Goal: Information Seeking & Learning: Learn about a topic

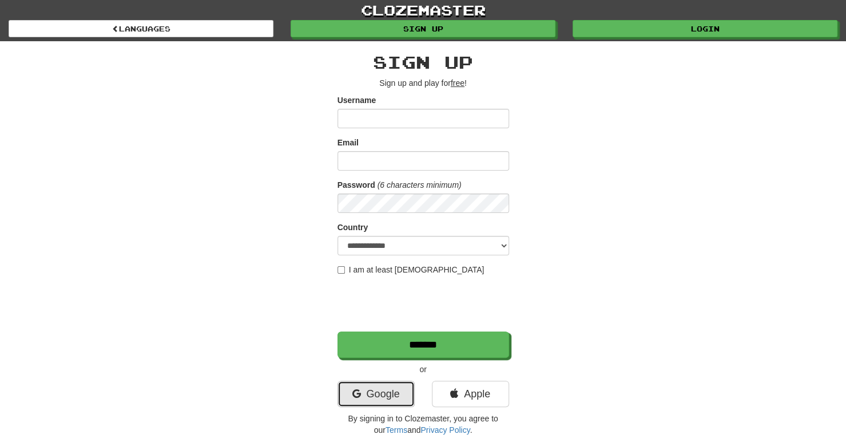
click at [366, 394] on link "Google" at bounding box center [376, 394] width 77 height 26
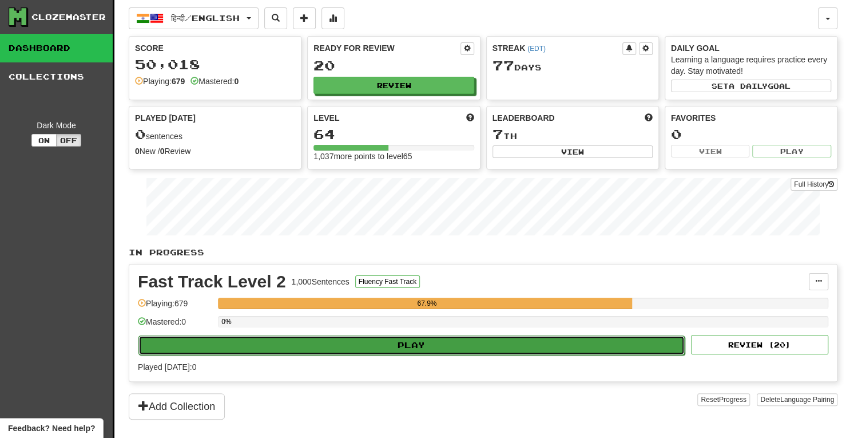
click at [419, 338] on button "Play" at bounding box center [411, 344] width 547 height 19
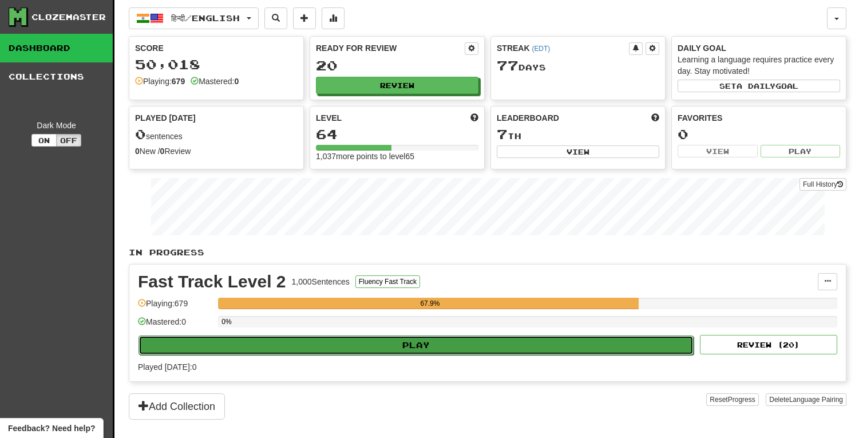
select select "**"
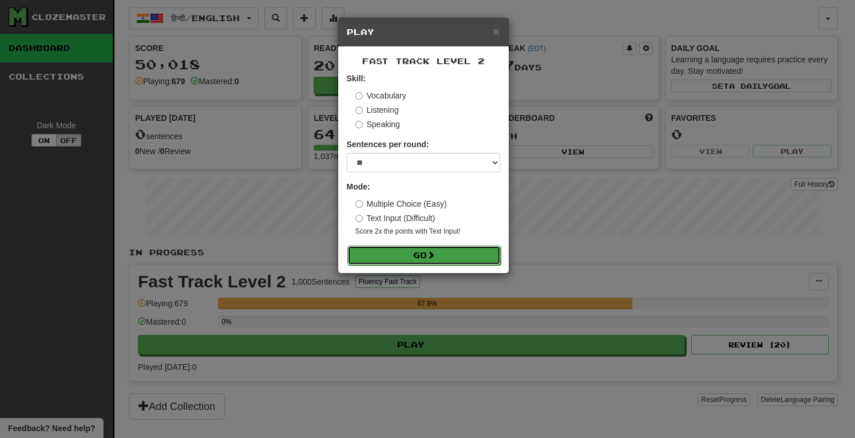
click at [408, 252] on button "Go" at bounding box center [423, 254] width 153 height 19
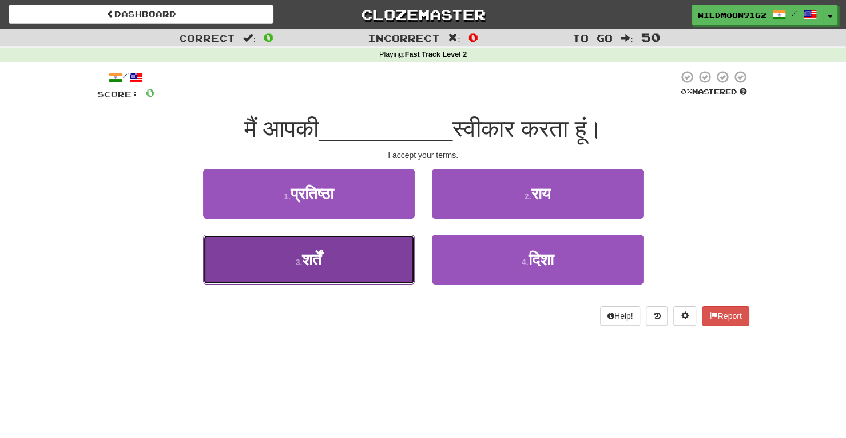
click at [318, 256] on span "शर्तें" at bounding box center [311, 260] width 19 height 18
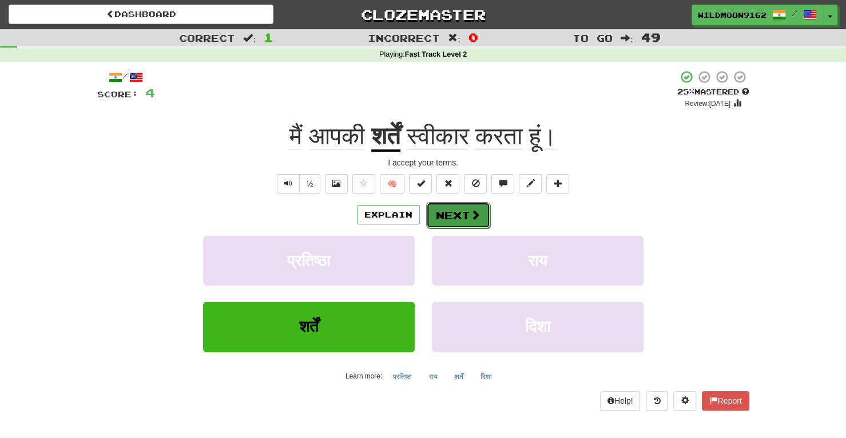
drag, startPoint x: 464, startPoint y: 211, endPoint x: 448, endPoint y: 213, distance: 16.1
click at [448, 213] on button "Next" at bounding box center [458, 215] width 64 height 26
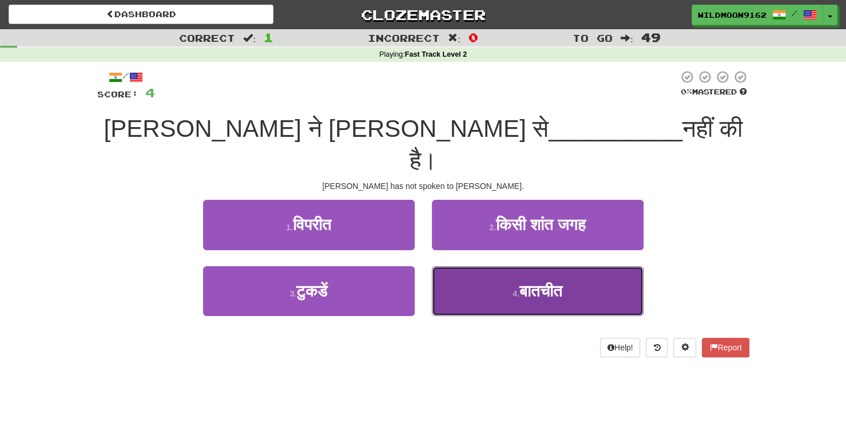
click at [494, 266] on button "4 . बातचीत" at bounding box center [538, 291] width 212 height 50
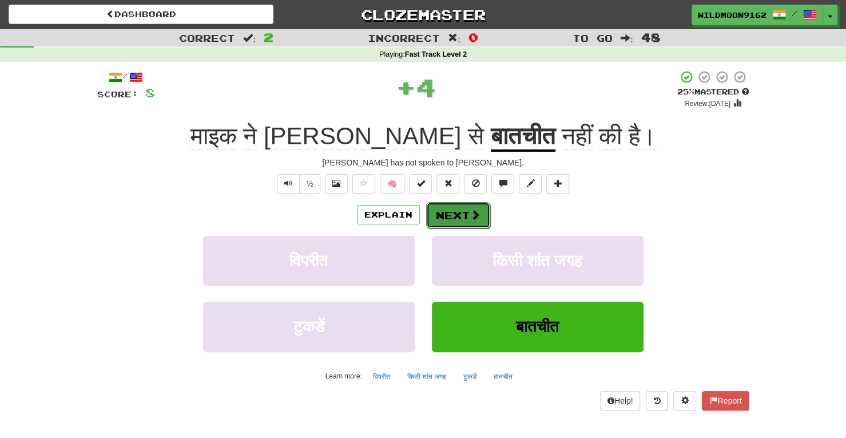
click at [462, 218] on button "Next" at bounding box center [458, 215] width 64 height 26
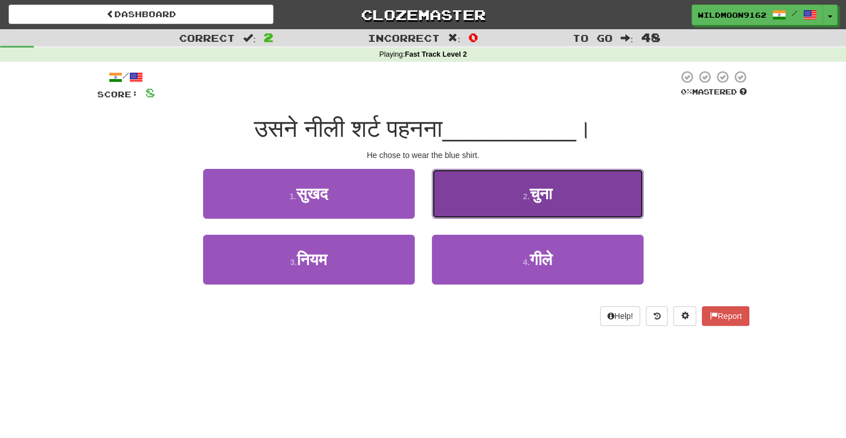
click at [549, 197] on span "चुना" at bounding box center [541, 194] width 22 height 18
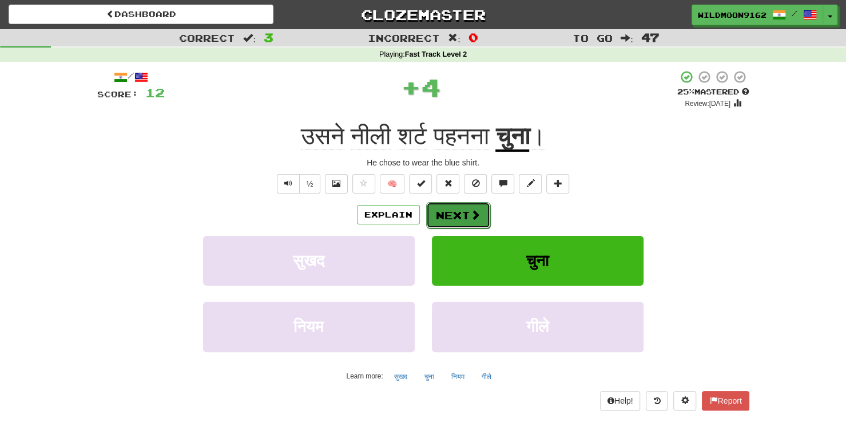
click at [460, 218] on button "Next" at bounding box center [458, 215] width 64 height 26
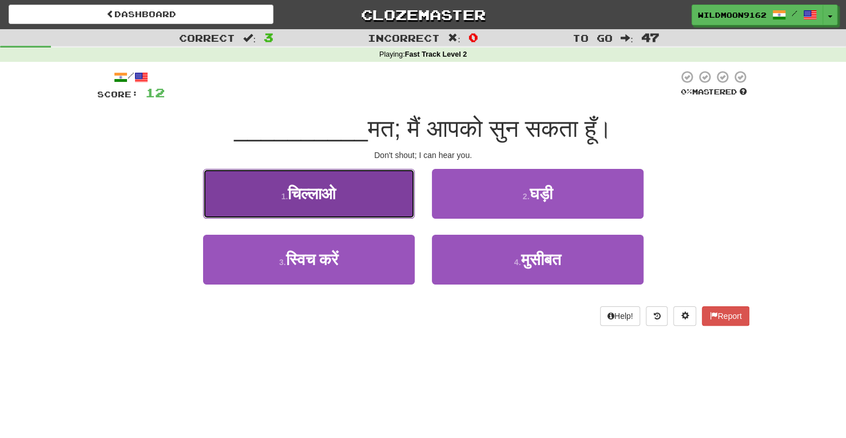
click at [356, 195] on button "1 . चिल्लाओ" at bounding box center [309, 194] width 212 height 50
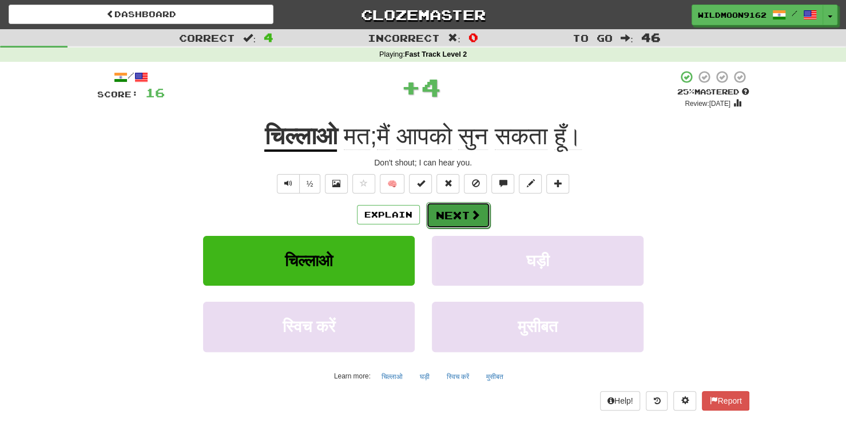
click at [444, 213] on button "Next" at bounding box center [458, 215] width 64 height 26
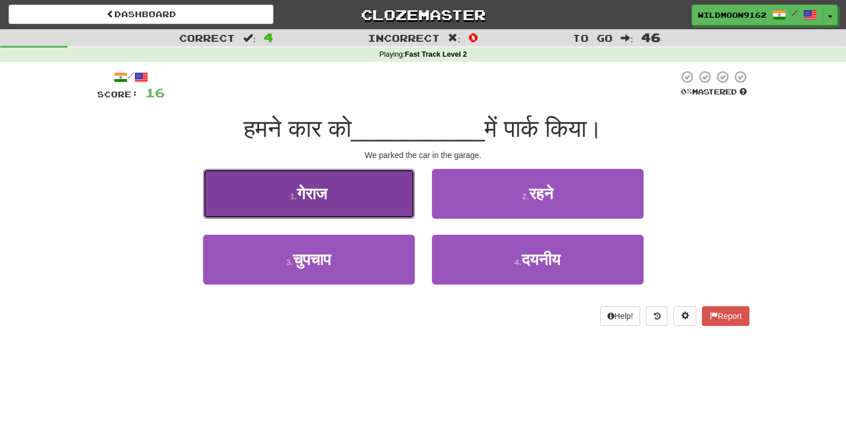
click at [377, 200] on button "1 . गेराज" at bounding box center [309, 194] width 212 height 50
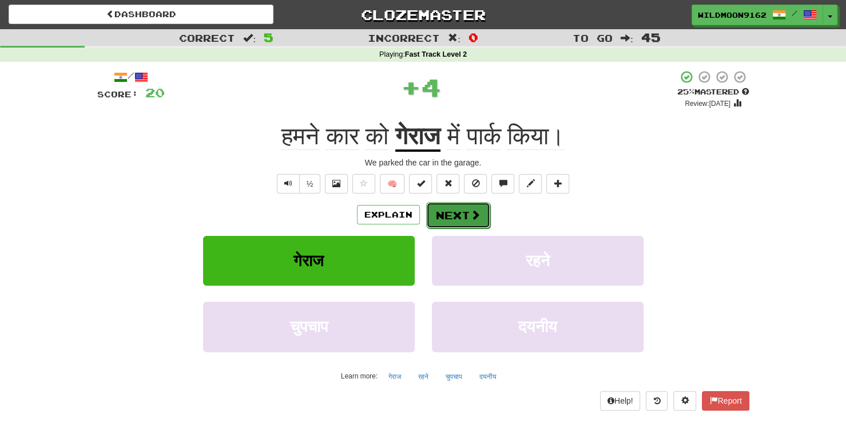
click at [470, 217] on span at bounding box center [475, 214] width 10 height 10
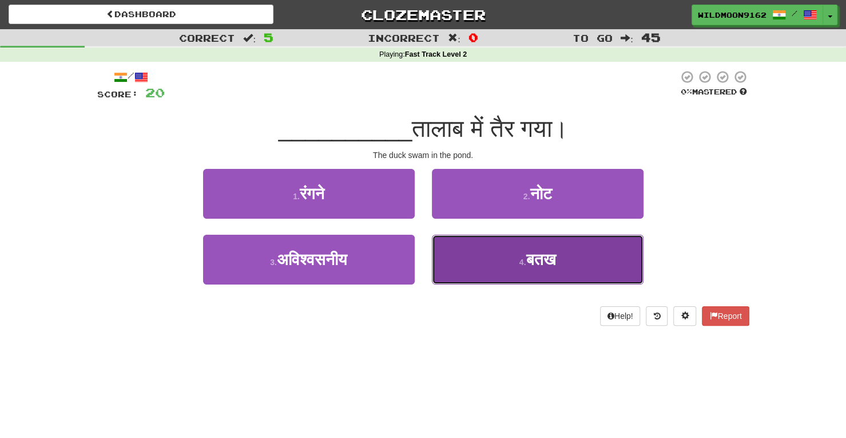
click at [480, 266] on button "4 . बतख" at bounding box center [538, 260] width 212 height 50
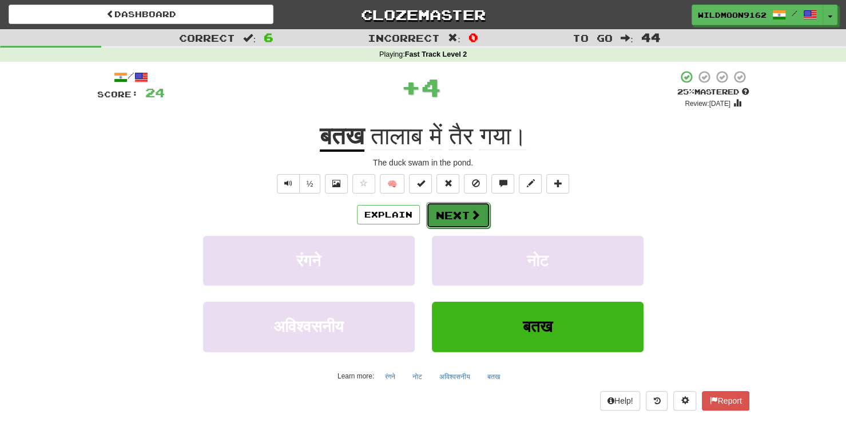
click at [457, 216] on button "Next" at bounding box center [458, 215] width 64 height 26
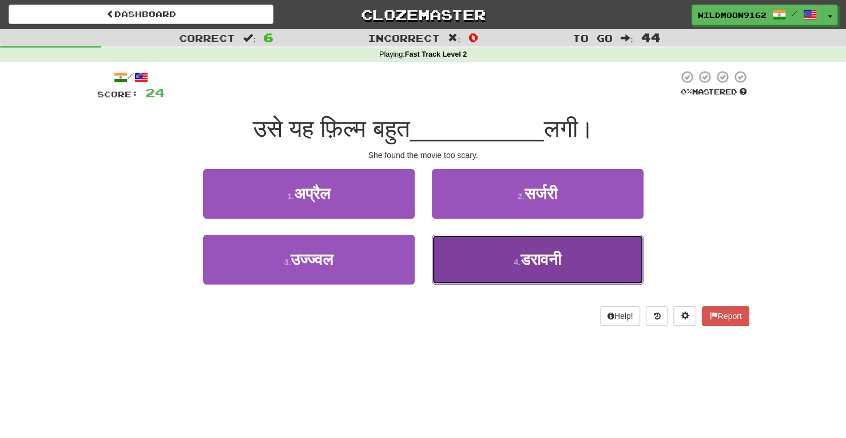
click at [538, 266] on span "डरावनी" at bounding box center [541, 260] width 41 height 18
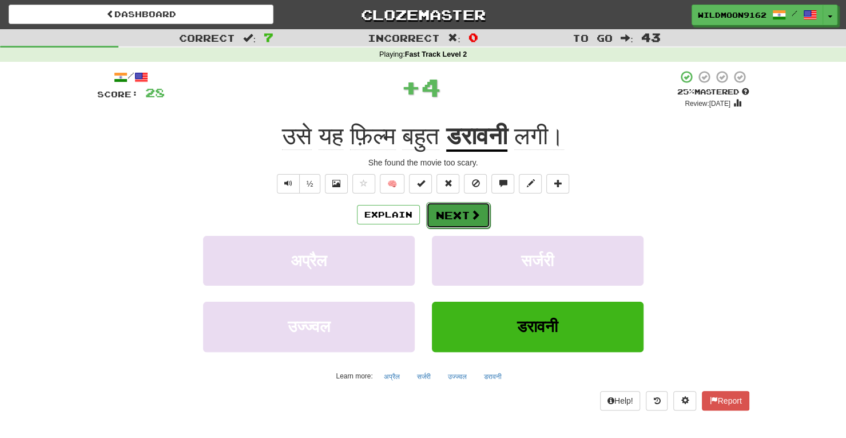
click at [462, 212] on button "Next" at bounding box center [458, 215] width 64 height 26
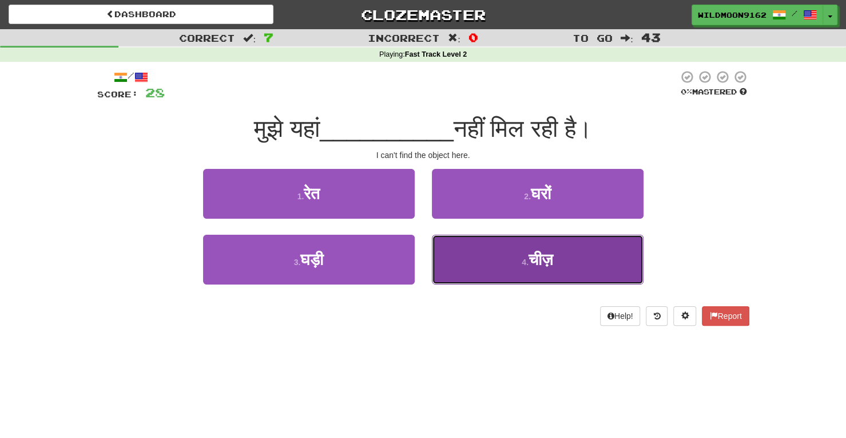
click at [547, 266] on span "चीज़" at bounding box center [541, 260] width 25 height 18
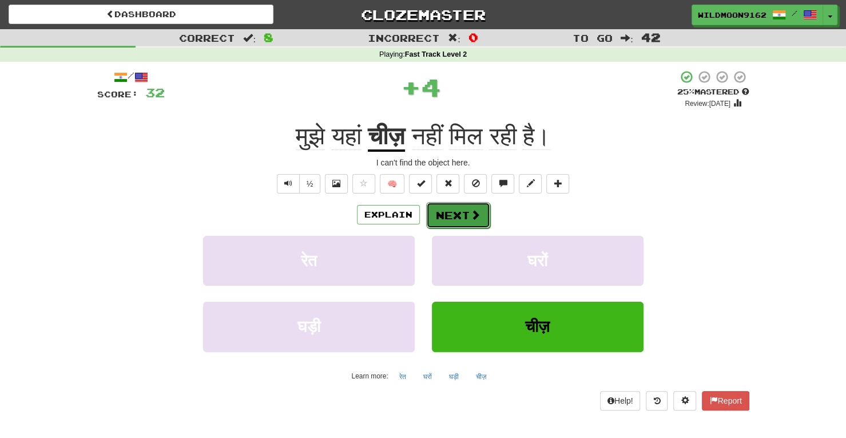
click at [466, 217] on button "Next" at bounding box center [458, 215] width 64 height 26
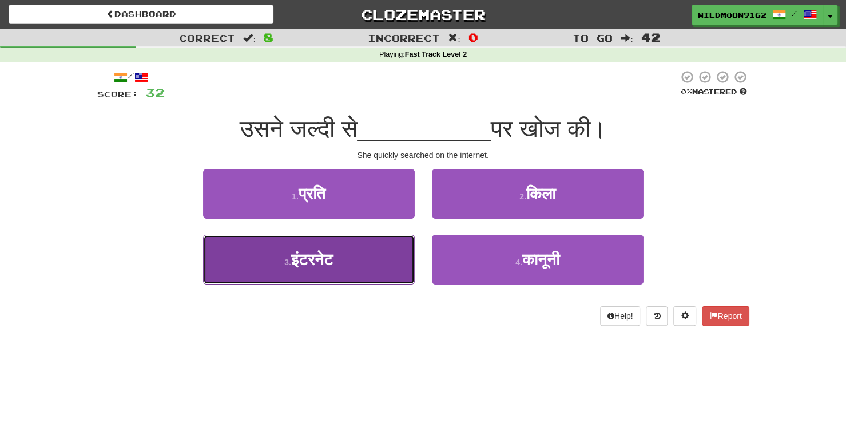
click at [381, 265] on button "3 . इंटरनेट" at bounding box center [309, 260] width 212 height 50
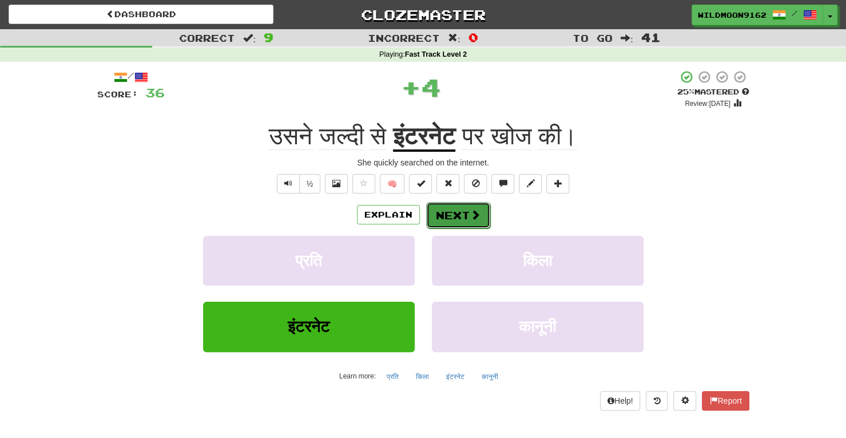
click at [452, 215] on button "Next" at bounding box center [458, 215] width 64 height 26
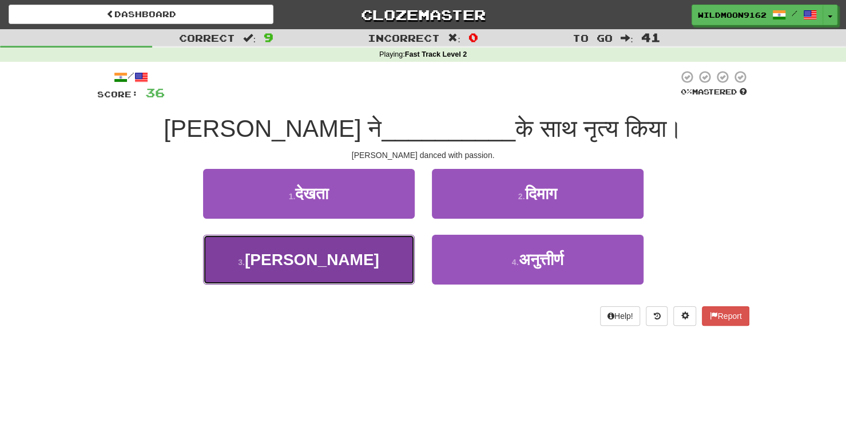
click at [390, 270] on button "3 . जोश" at bounding box center [309, 260] width 212 height 50
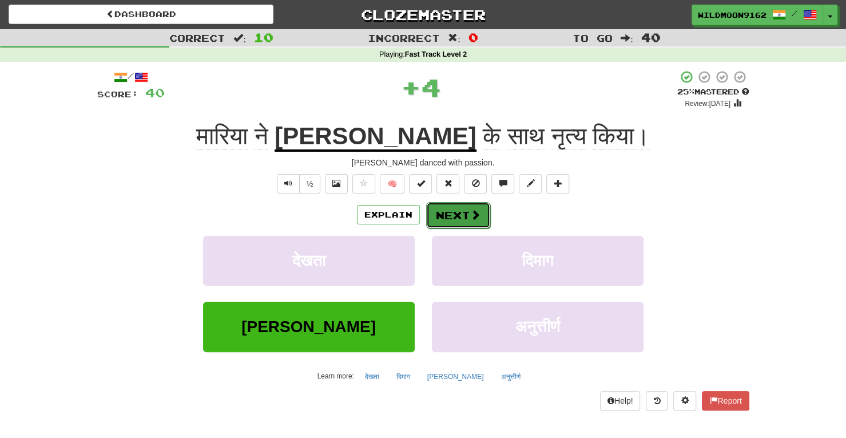
click at [449, 220] on button "Next" at bounding box center [458, 215] width 64 height 26
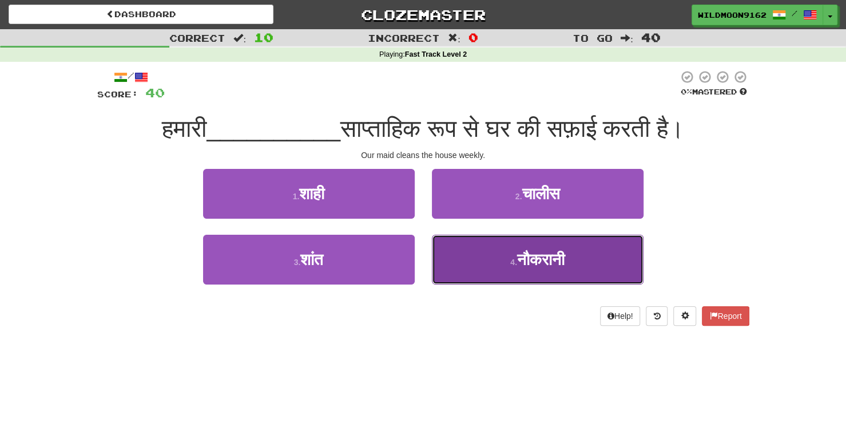
click at [510, 261] on small "4 ." at bounding box center [513, 262] width 7 height 9
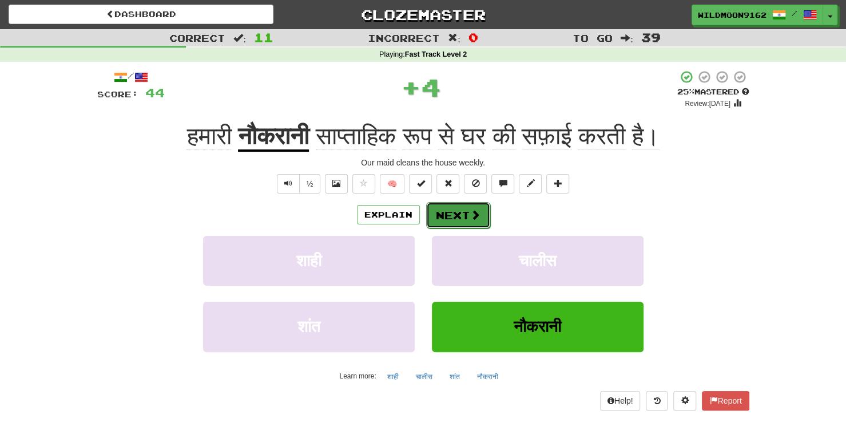
click at [457, 213] on button "Next" at bounding box center [458, 215] width 64 height 26
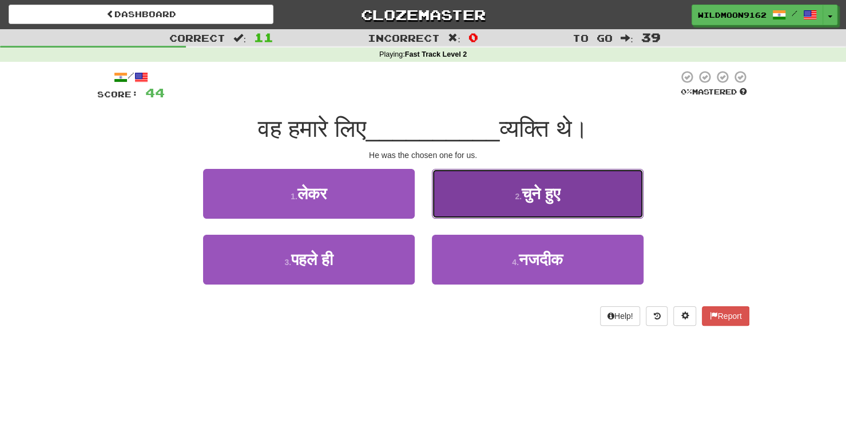
click at [551, 192] on span "चुने हुए" at bounding box center [541, 194] width 38 height 18
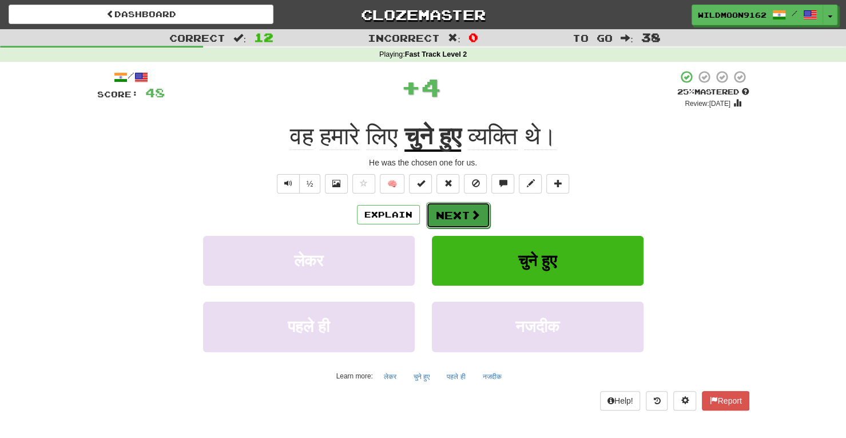
click at [473, 216] on span at bounding box center [475, 214] width 10 height 10
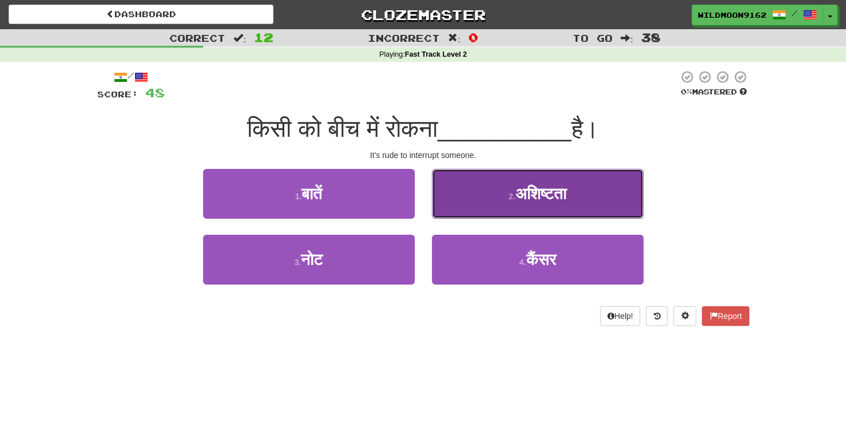
click at [518, 199] on span "अशिष्टता" at bounding box center [541, 194] width 51 height 18
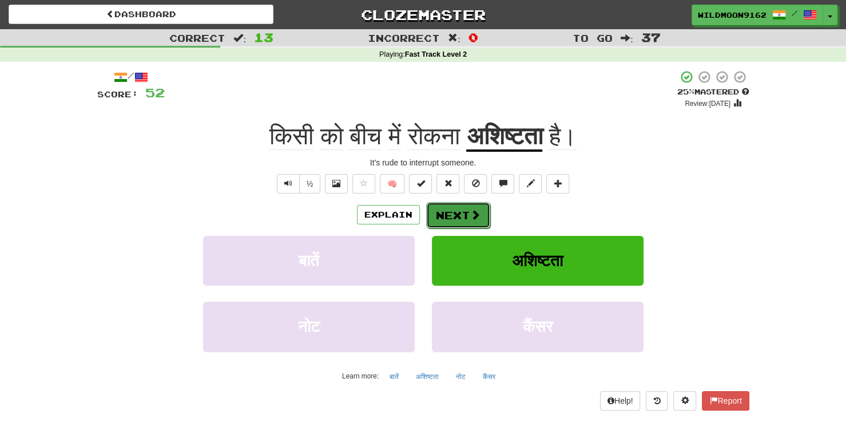
click at [453, 212] on button "Next" at bounding box center [458, 215] width 64 height 26
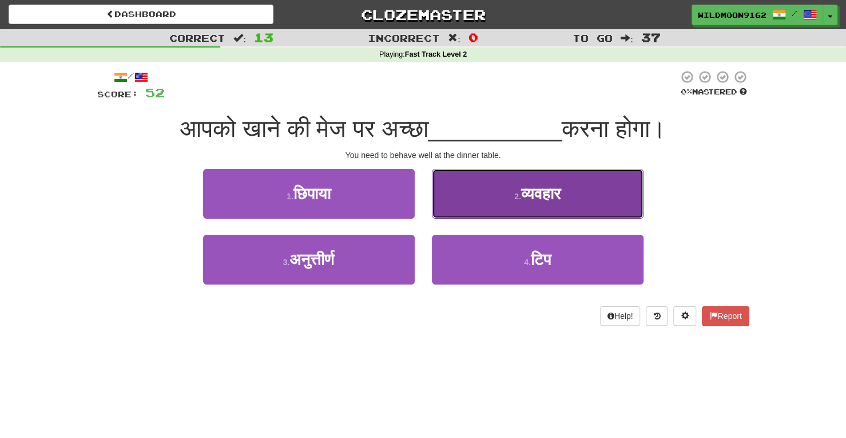
click at [547, 193] on span "व्यवहार" at bounding box center [540, 194] width 39 height 18
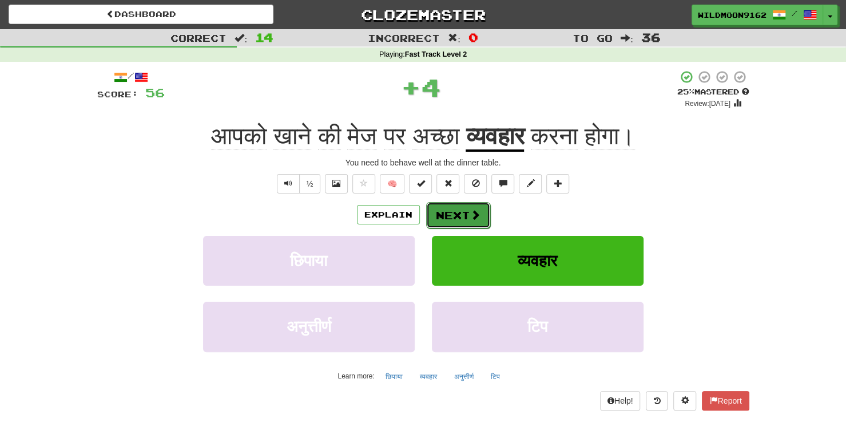
click at [459, 215] on button "Next" at bounding box center [458, 215] width 64 height 26
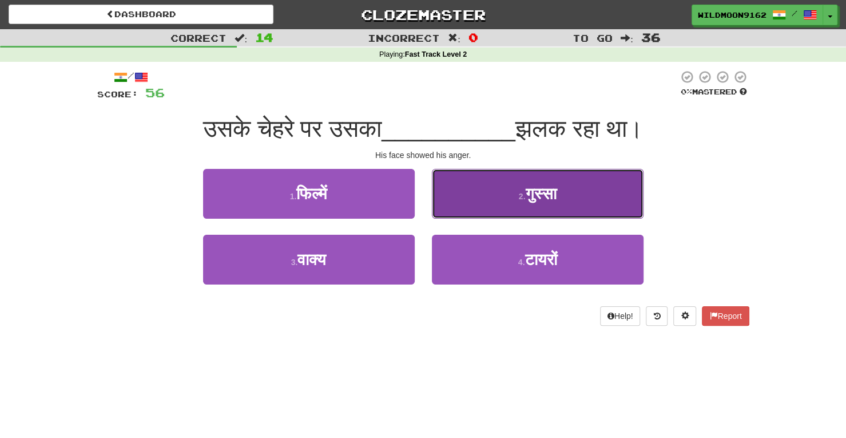
click at [480, 189] on button "2 . गुस्सा" at bounding box center [538, 194] width 212 height 50
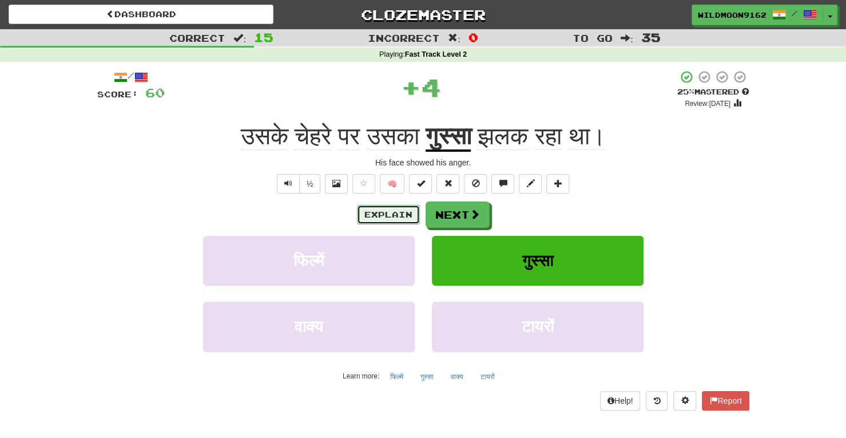
click at [388, 215] on button "Explain" at bounding box center [388, 214] width 63 height 19
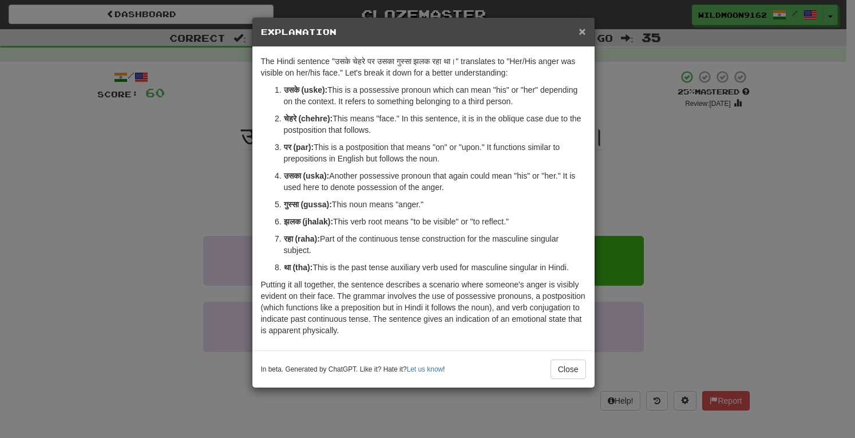
click at [582, 28] on span "×" at bounding box center [582, 31] width 7 height 13
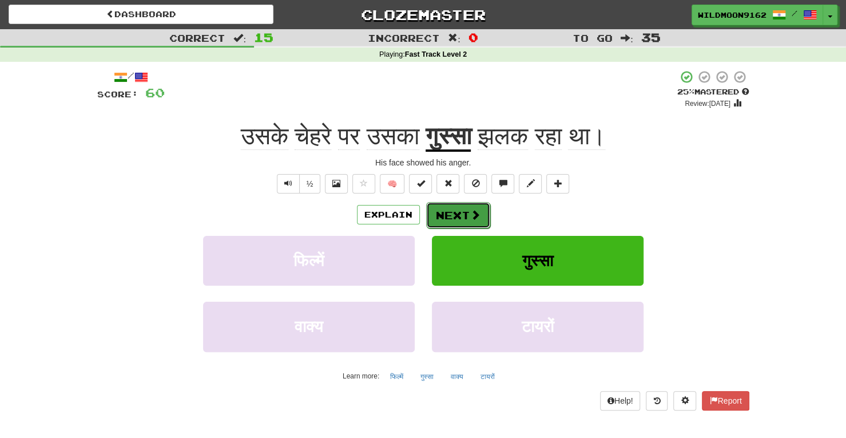
click at [470, 215] on span at bounding box center [475, 214] width 10 height 10
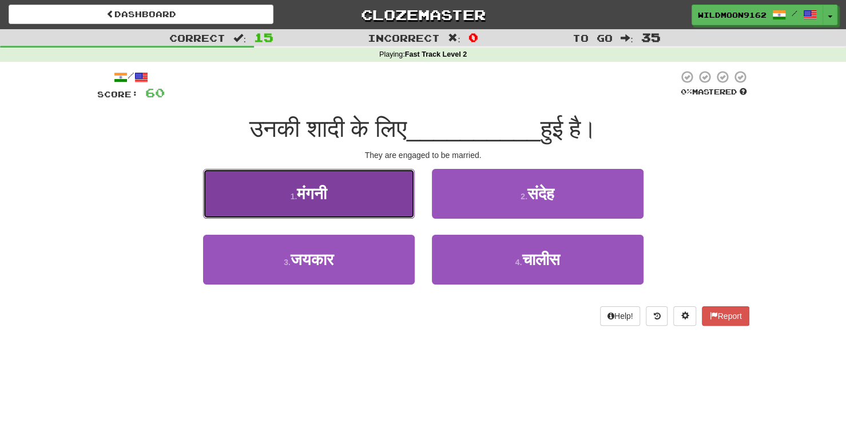
click at [348, 193] on button "1 . मंगनी" at bounding box center [309, 194] width 212 height 50
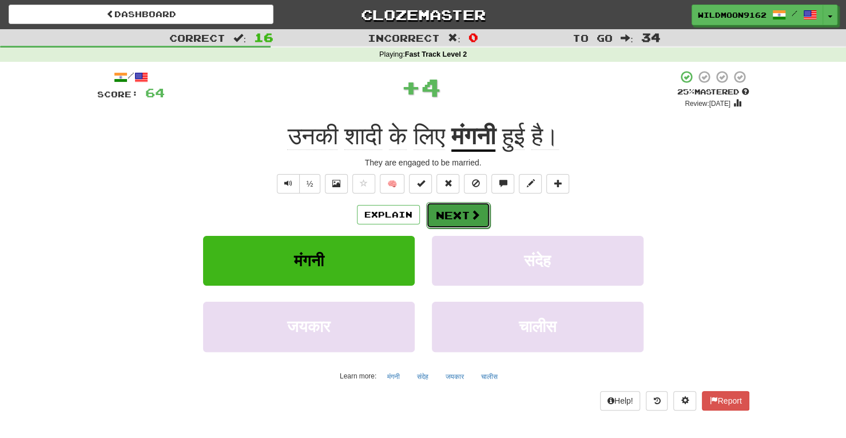
click at [441, 213] on button "Next" at bounding box center [458, 215] width 64 height 26
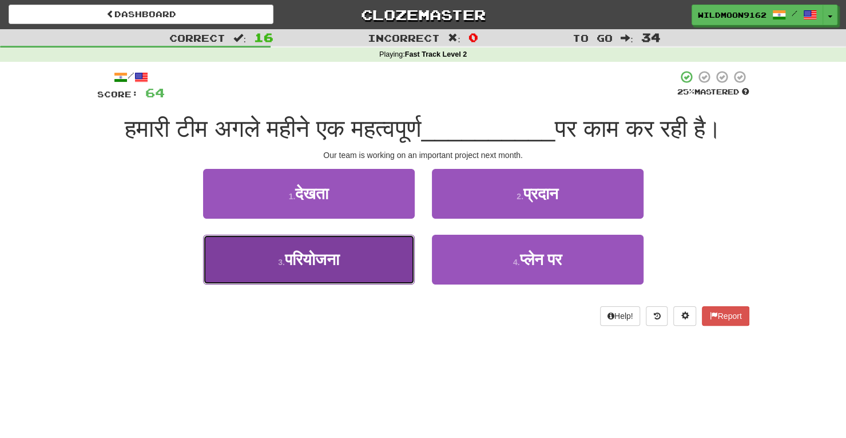
click at [362, 284] on button "3 . परियोजना" at bounding box center [309, 260] width 212 height 50
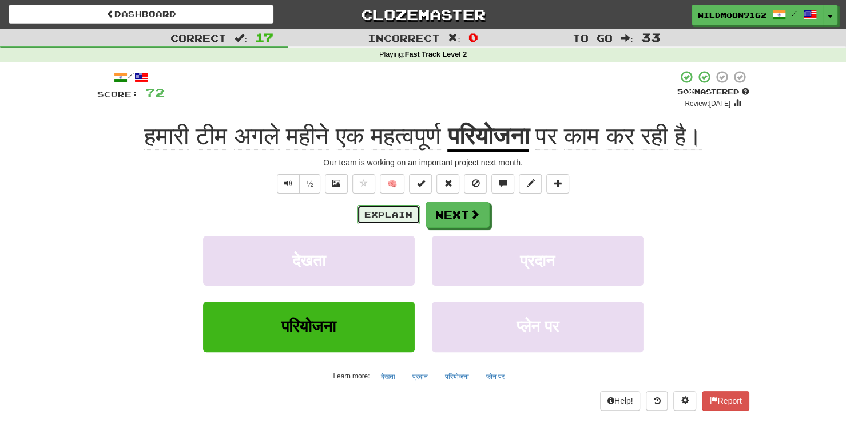
click at [406, 216] on button "Explain" at bounding box center [388, 214] width 63 height 19
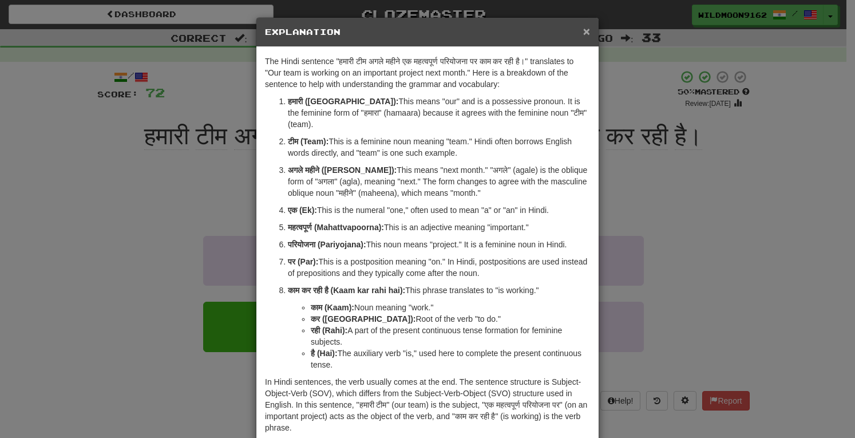
click at [584, 29] on span "×" at bounding box center [586, 31] width 7 height 13
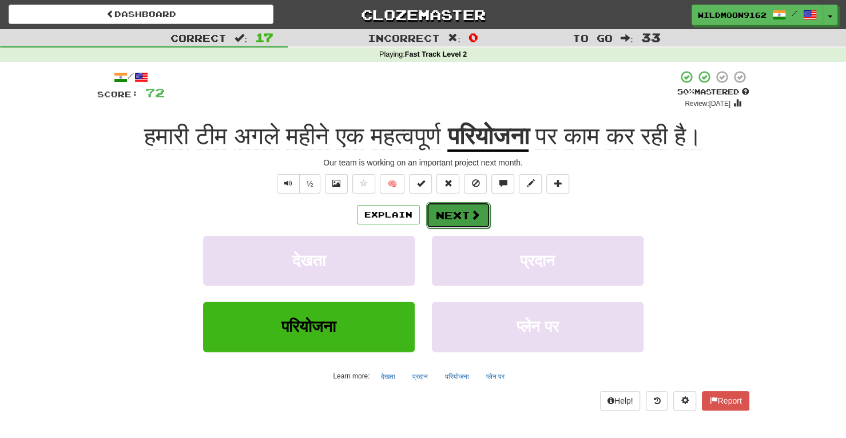
click at [463, 216] on button "Next" at bounding box center [458, 215] width 64 height 26
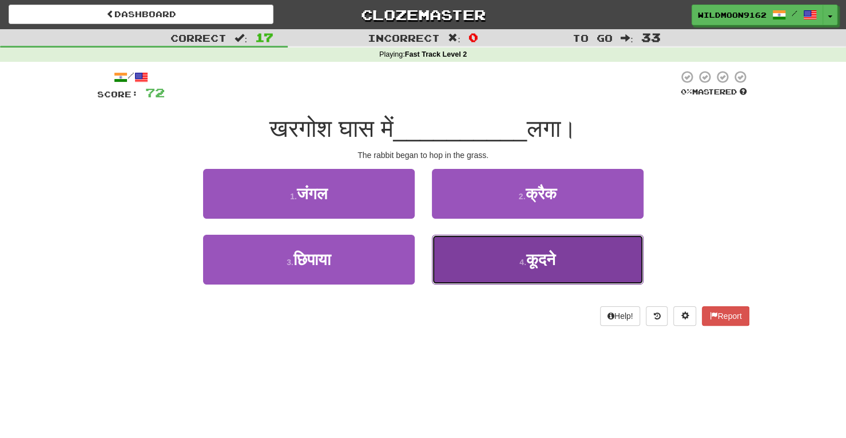
click at [492, 251] on button "4 . कूदने" at bounding box center [538, 260] width 212 height 50
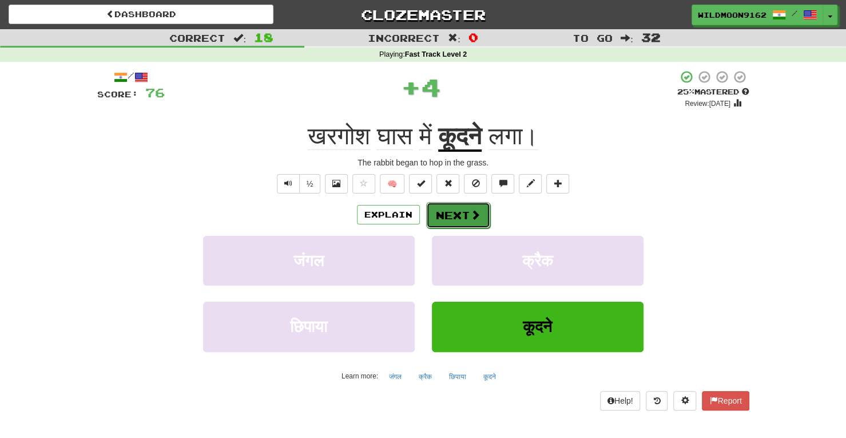
click at [456, 217] on button "Next" at bounding box center [458, 215] width 64 height 26
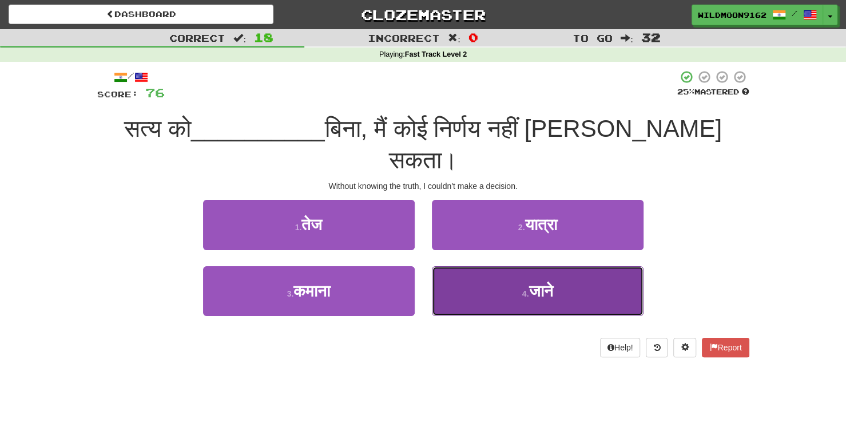
click at [465, 266] on button "4 . जाने" at bounding box center [538, 291] width 212 height 50
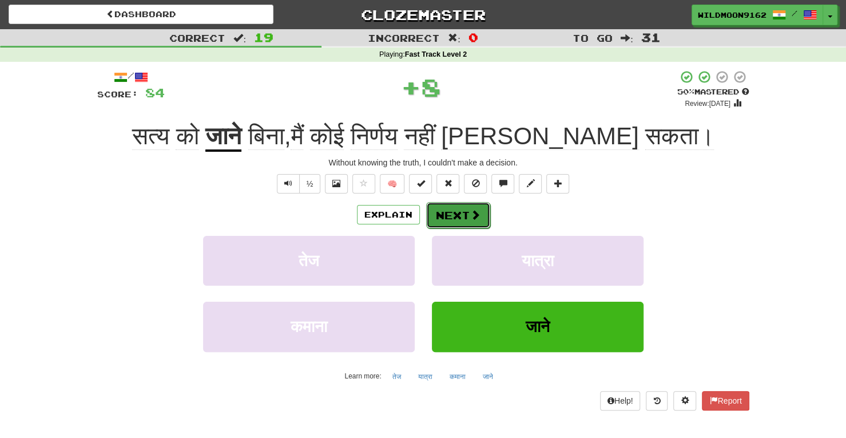
click at [446, 217] on button "Next" at bounding box center [458, 215] width 64 height 26
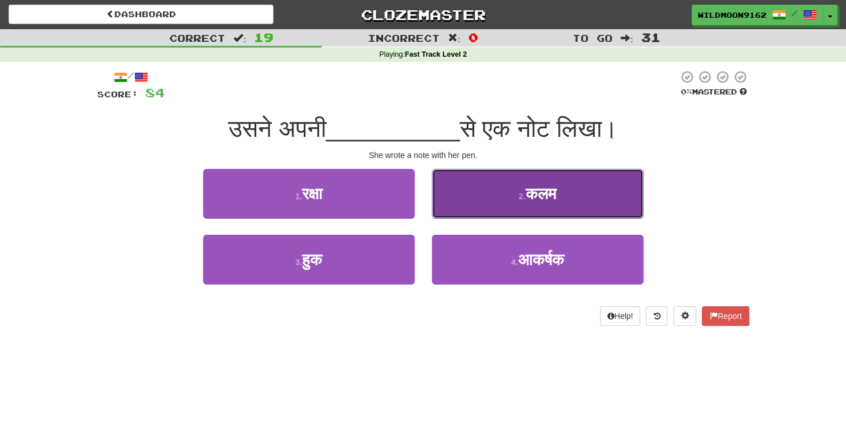
click at [497, 197] on button "2 . कलम" at bounding box center [538, 194] width 212 height 50
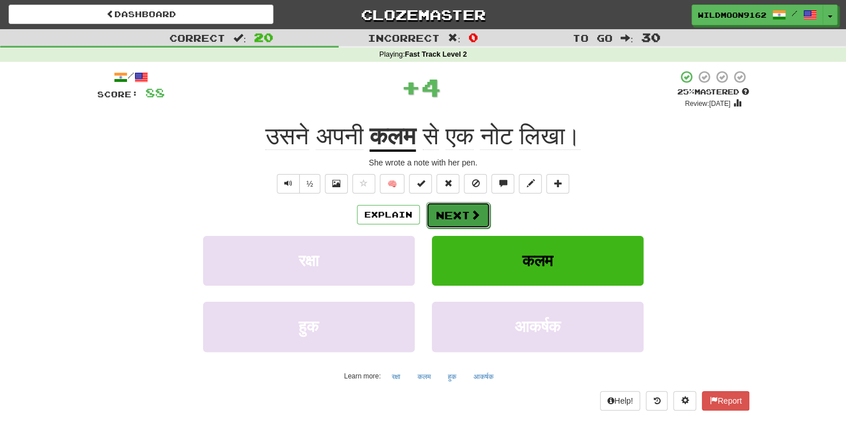
click at [458, 212] on button "Next" at bounding box center [458, 215] width 64 height 26
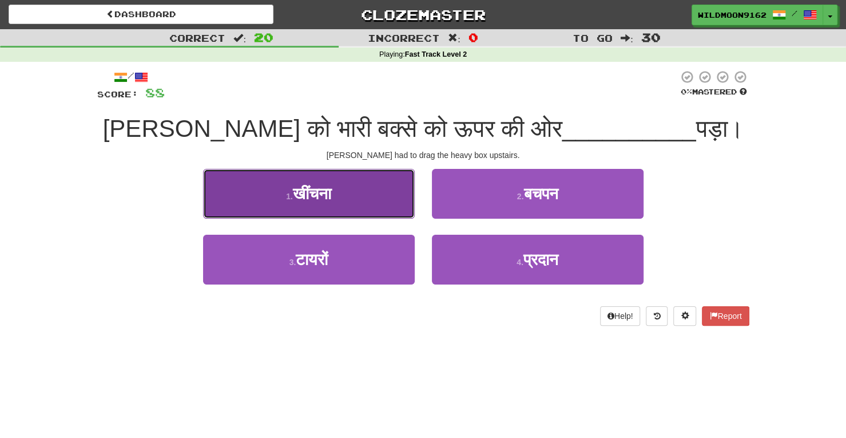
click at [337, 196] on button "1 . खींचना" at bounding box center [309, 194] width 212 height 50
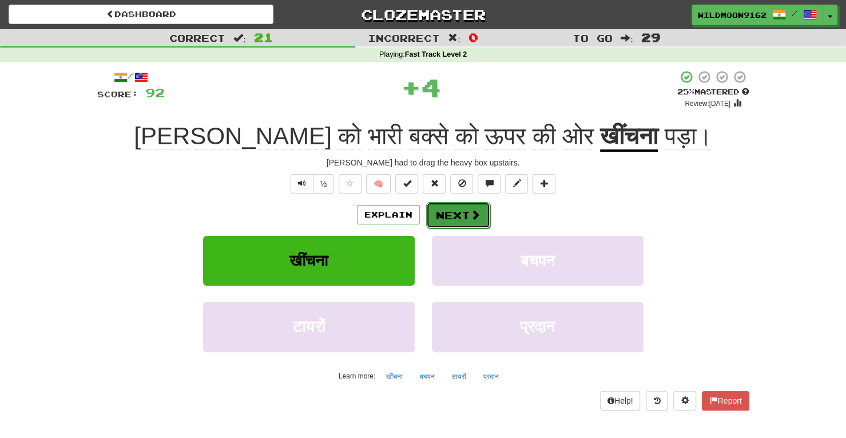
click at [444, 213] on button "Next" at bounding box center [458, 215] width 64 height 26
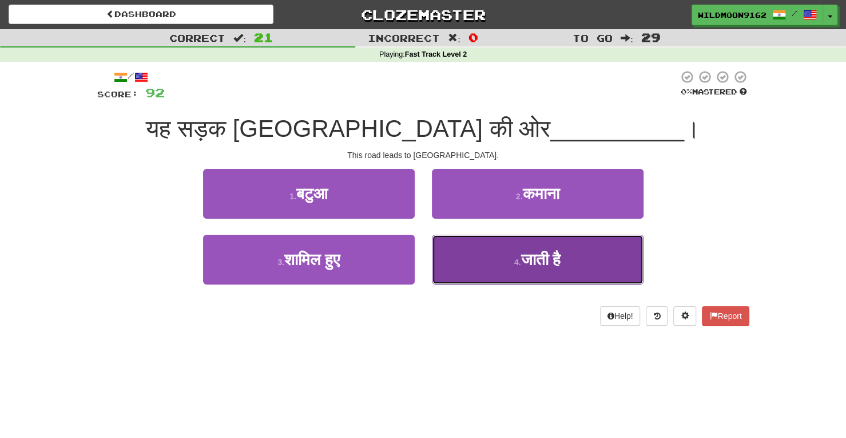
click at [516, 252] on button "4 . जाती है" at bounding box center [538, 260] width 212 height 50
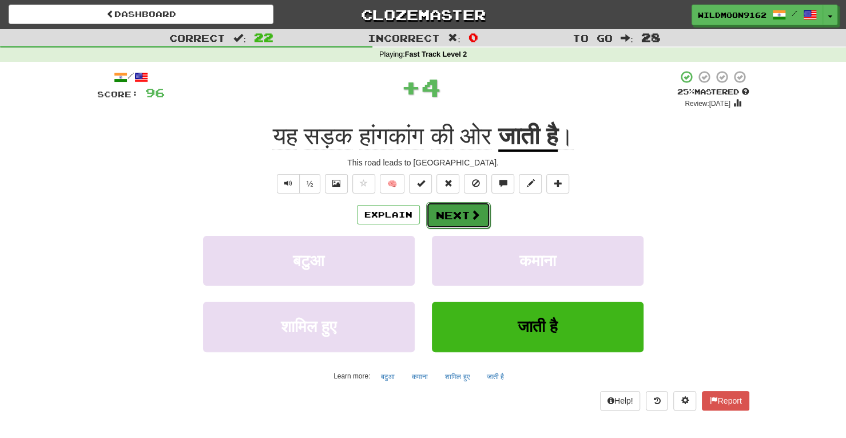
click at [466, 215] on button "Next" at bounding box center [458, 215] width 64 height 26
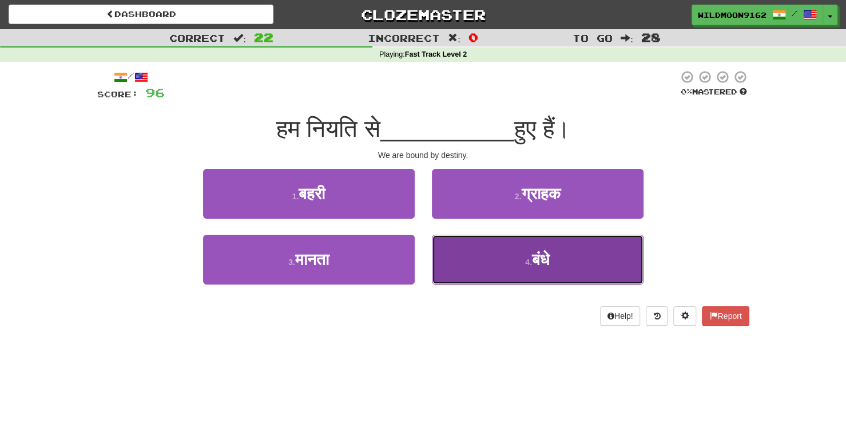
click at [474, 265] on button "4 . बंधे" at bounding box center [538, 260] width 212 height 50
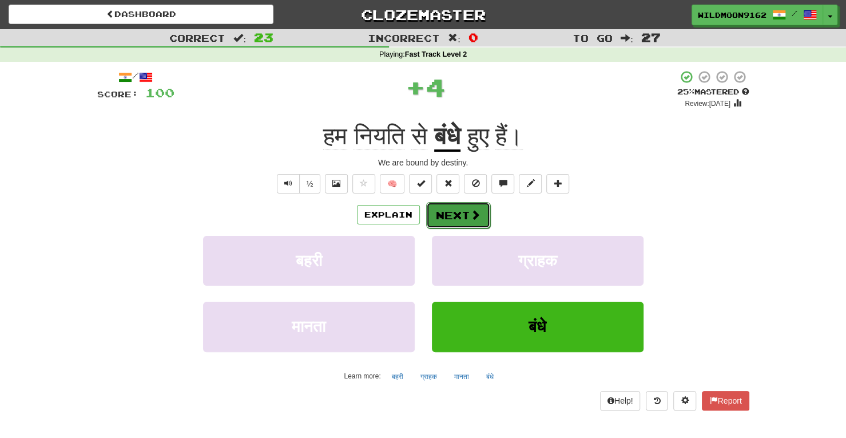
click at [453, 212] on button "Next" at bounding box center [458, 215] width 64 height 26
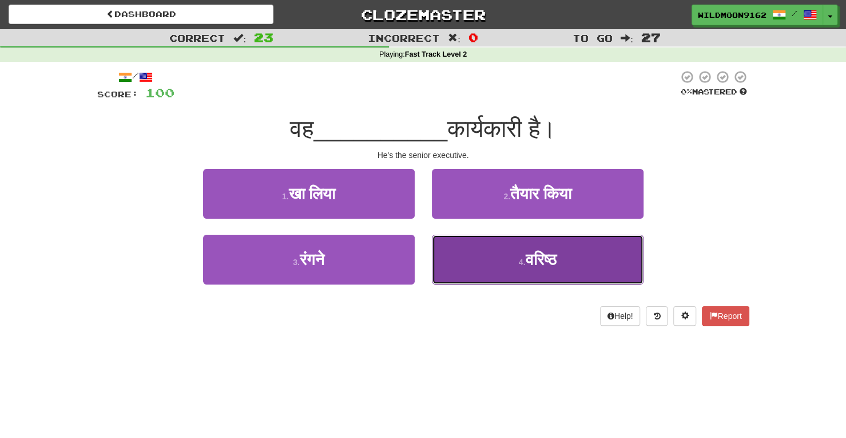
click at [497, 272] on button "4 . वरिष्ठ" at bounding box center [538, 260] width 212 height 50
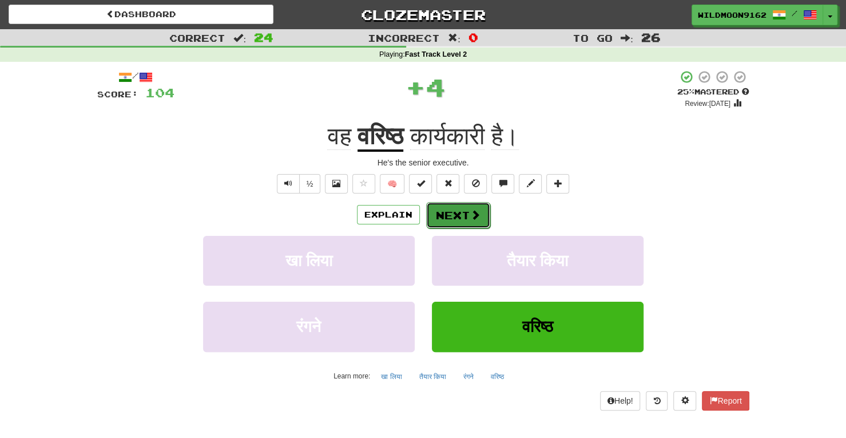
click at [465, 219] on button "Next" at bounding box center [458, 215] width 64 height 26
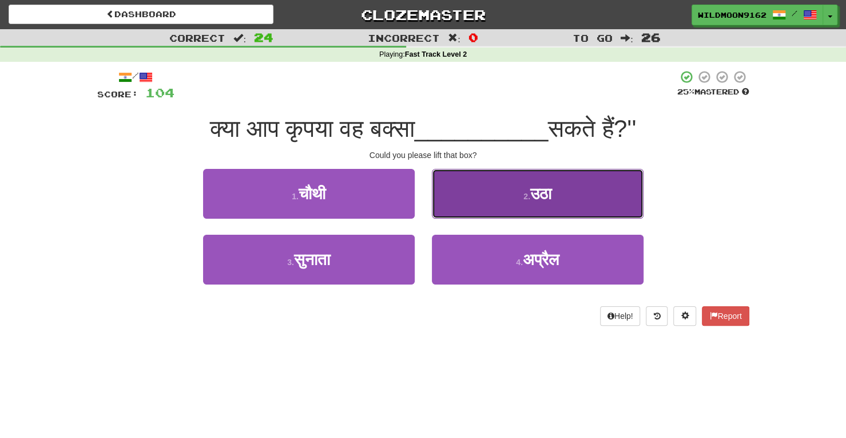
click at [516, 198] on button "2 . उठा" at bounding box center [538, 194] width 212 height 50
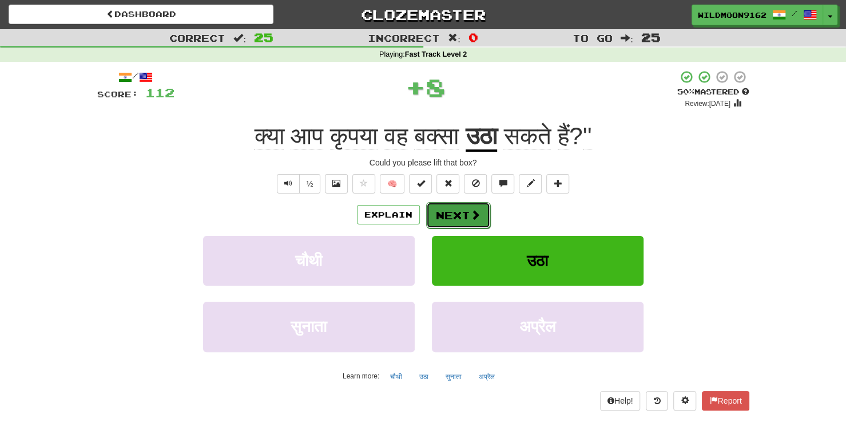
click at [461, 216] on button "Next" at bounding box center [458, 215] width 64 height 26
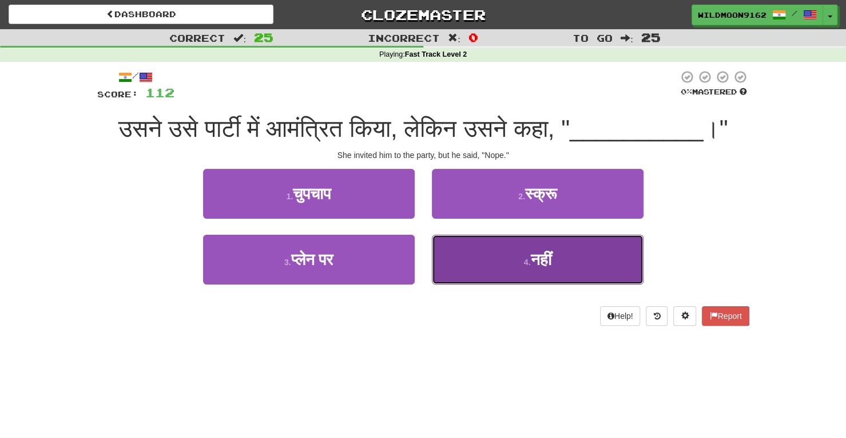
click at [509, 264] on button "4 . नहींं" at bounding box center [538, 260] width 212 height 50
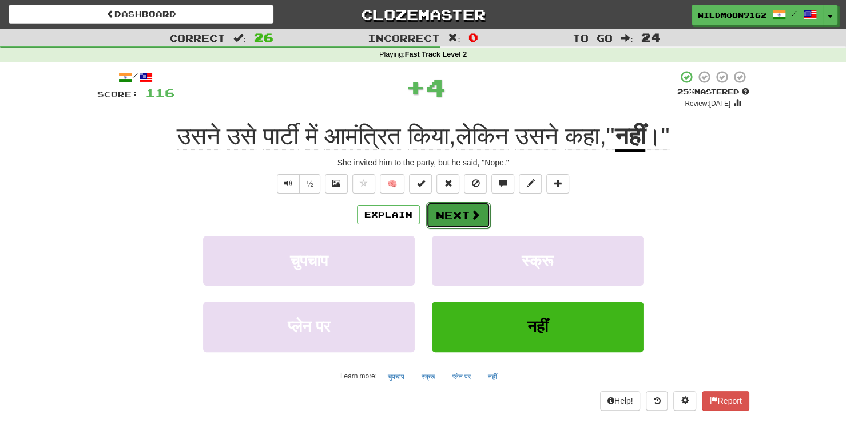
click at [469, 223] on button "Next" at bounding box center [458, 215] width 64 height 26
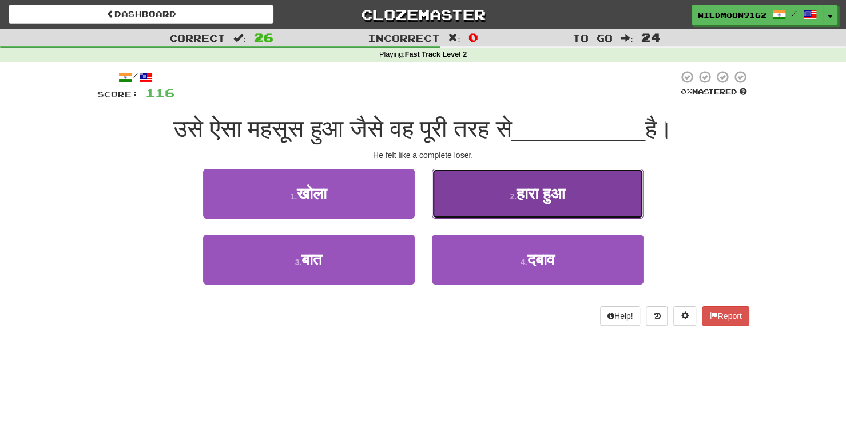
click at [517, 186] on span "हारा हुआ" at bounding box center [541, 194] width 49 height 18
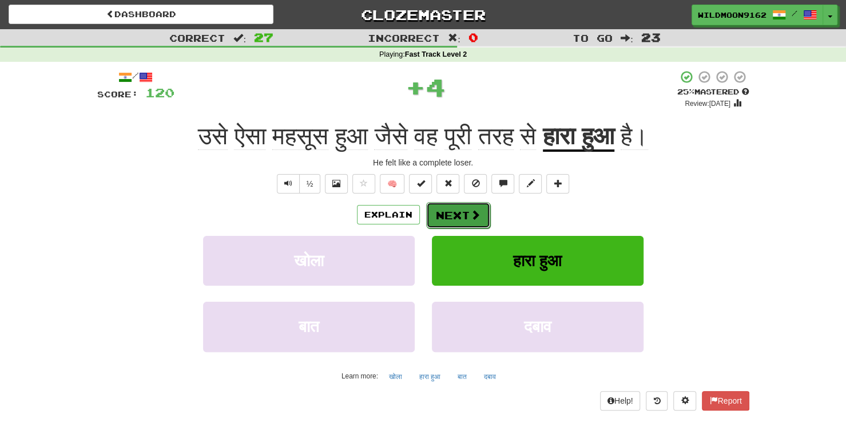
click at [462, 217] on button "Next" at bounding box center [458, 215] width 64 height 26
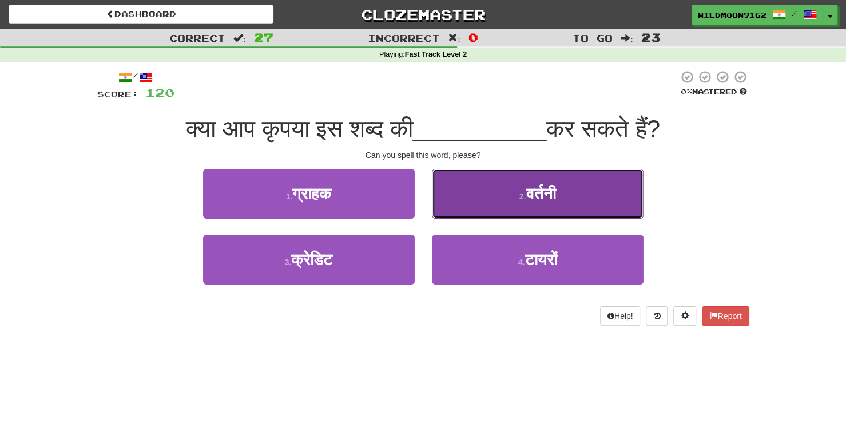
click at [534, 196] on span "वर्तनी" at bounding box center [541, 194] width 30 height 18
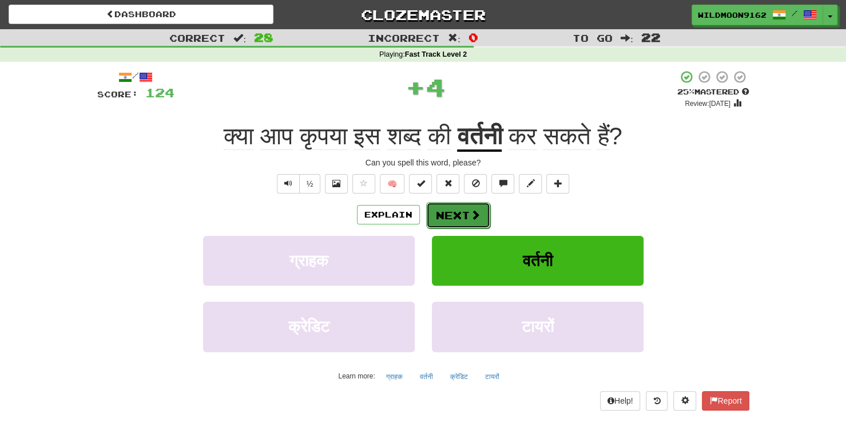
click at [459, 219] on button "Next" at bounding box center [458, 215] width 64 height 26
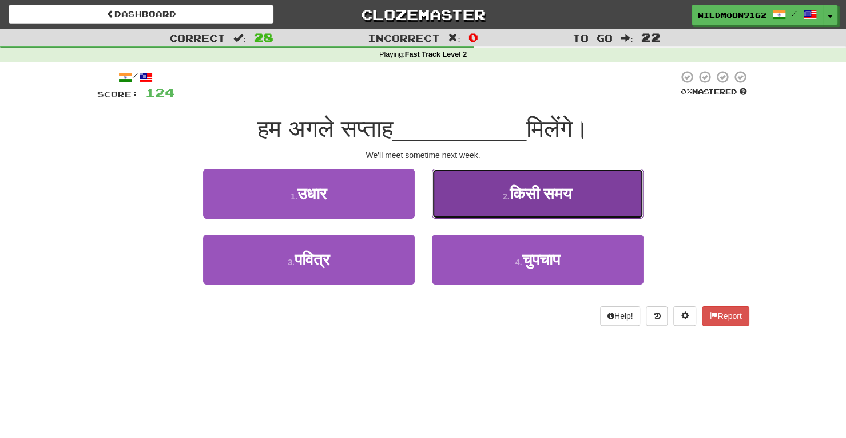
click at [538, 189] on span "किसी समय" at bounding box center [540, 194] width 63 height 18
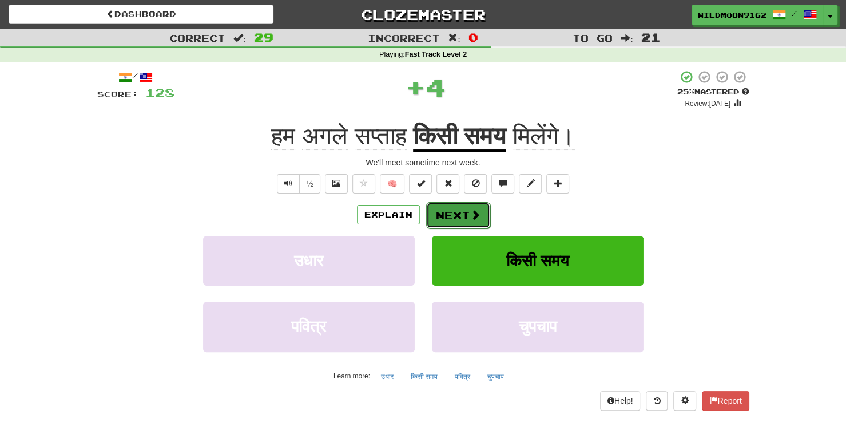
click at [460, 212] on button "Next" at bounding box center [458, 215] width 64 height 26
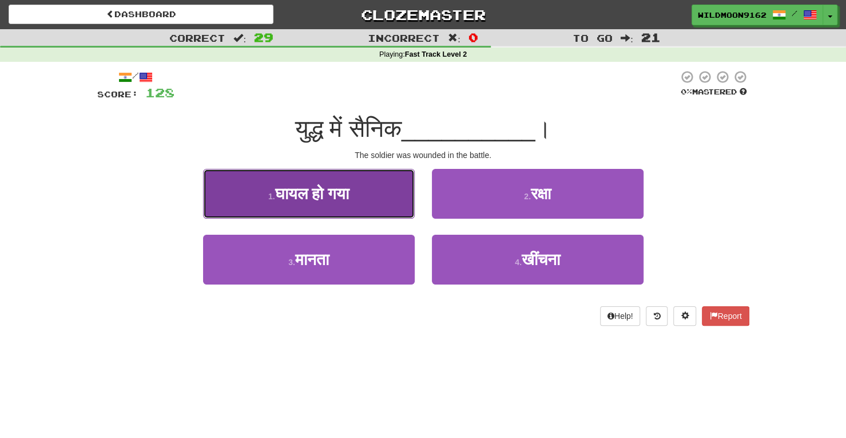
click at [376, 199] on button "1 . घायल हो गया" at bounding box center [309, 194] width 212 height 50
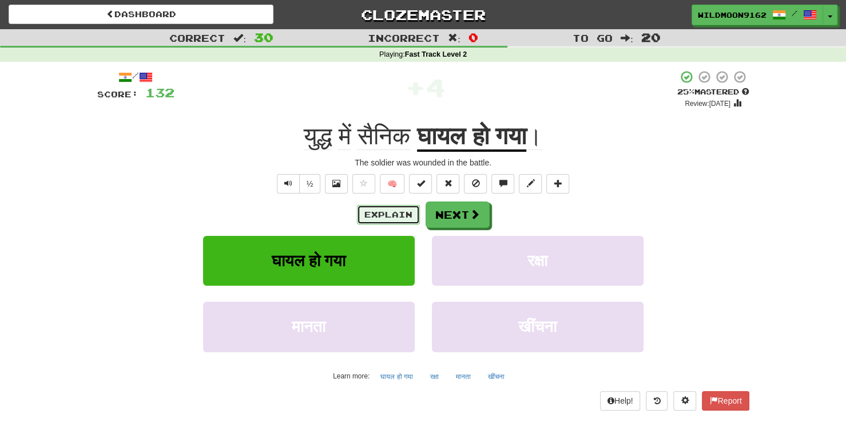
click at [384, 212] on button "Explain" at bounding box center [388, 214] width 63 height 19
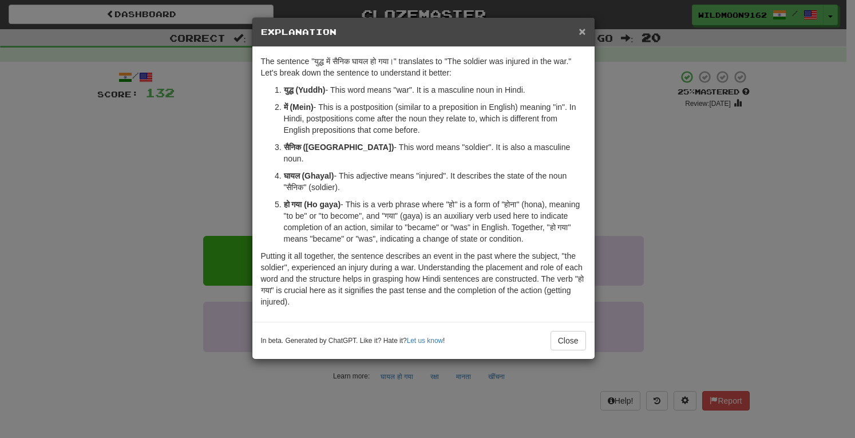
click at [583, 34] on span "×" at bounding box center [582, 31] width 7 height 13
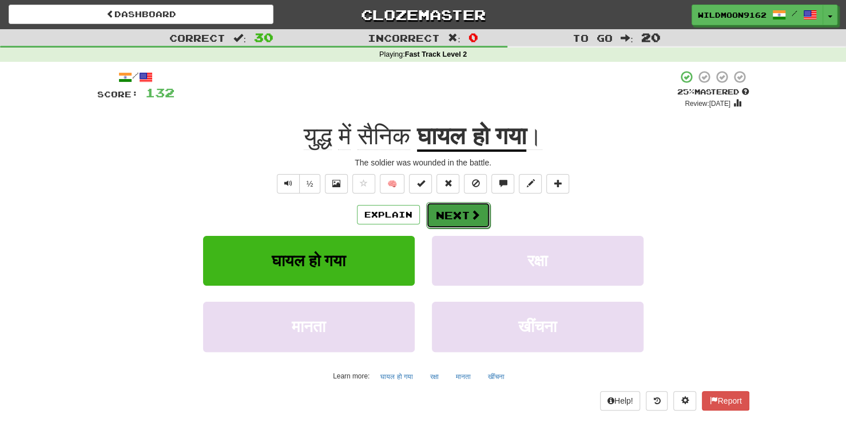
click at [469, 221] on button "Next" at bounding box center [458, 215] width 64 height 26
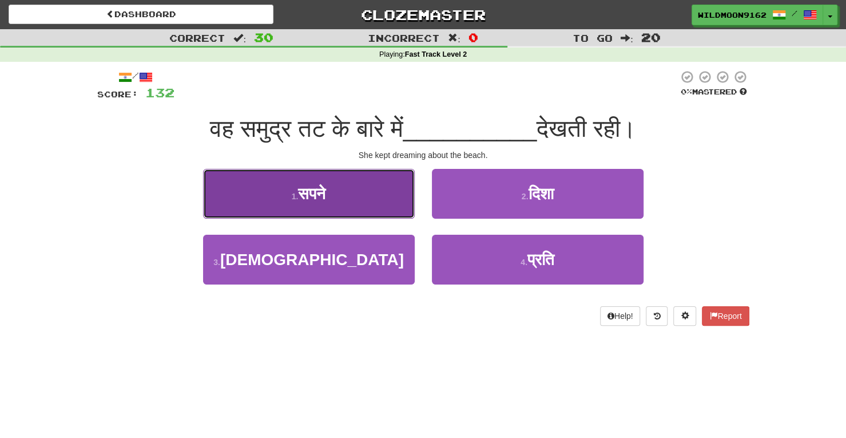
click at [378, 196] on button "1 . सपने" at bounding box center [309, 194] width 212 height 50
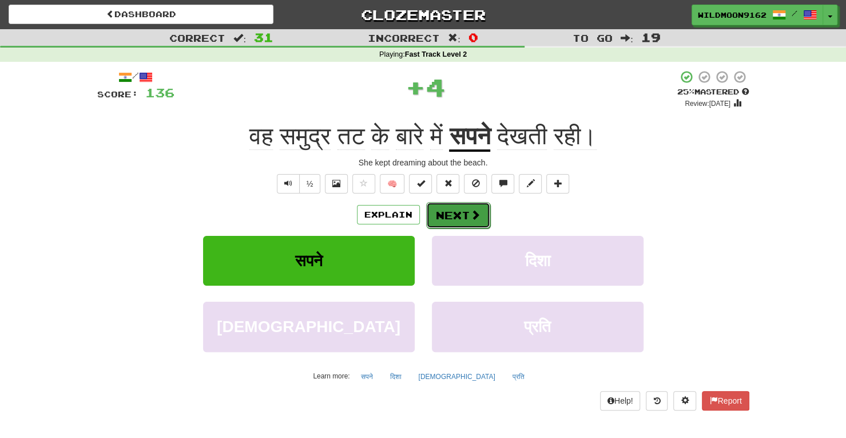
click at [445, 213] on button "Next" at bounding box center [458, 215] width 64 height 26
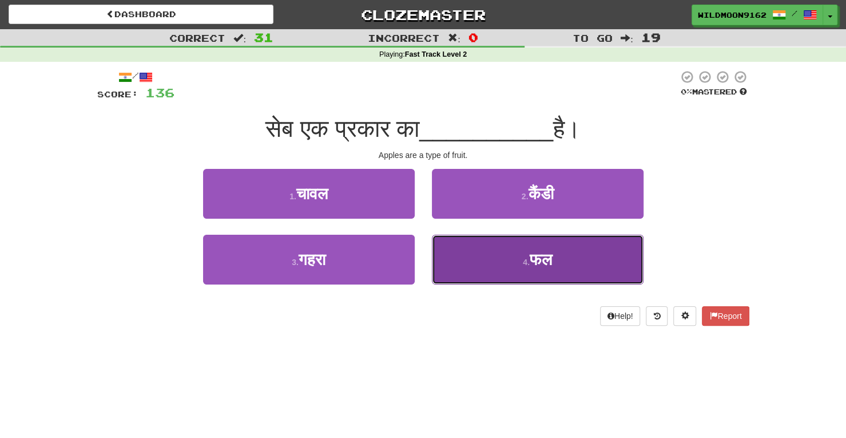
click at [488, 262] on button "4 . फल" at bounding box center [538, 260] width 212 height 50
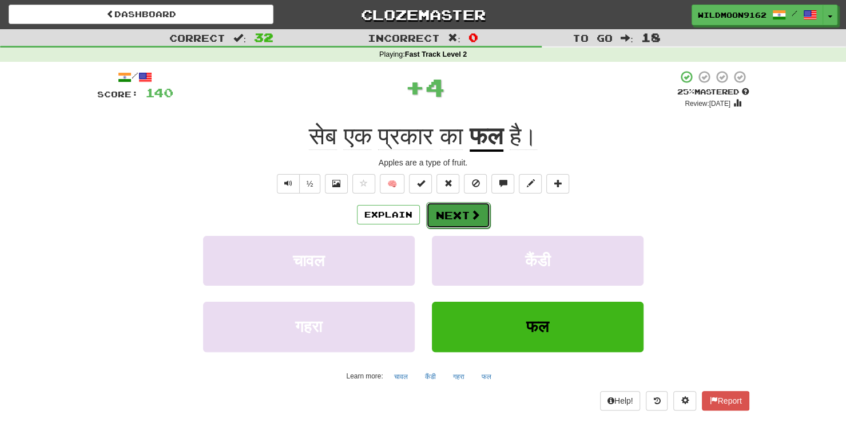
click at [464, 210] on button "Next" at bounding box center [458, 215] width 64 height 26
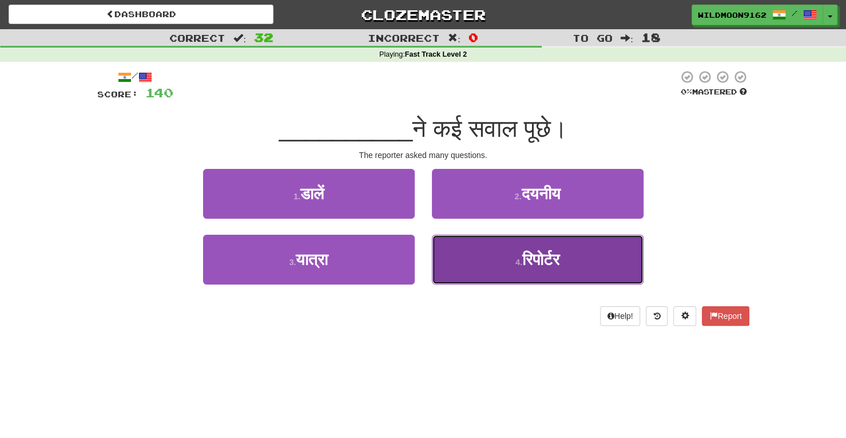
click at [522, 262] on span "रिपोर्टर" at bounding box center [540, 260] width 37 height 18
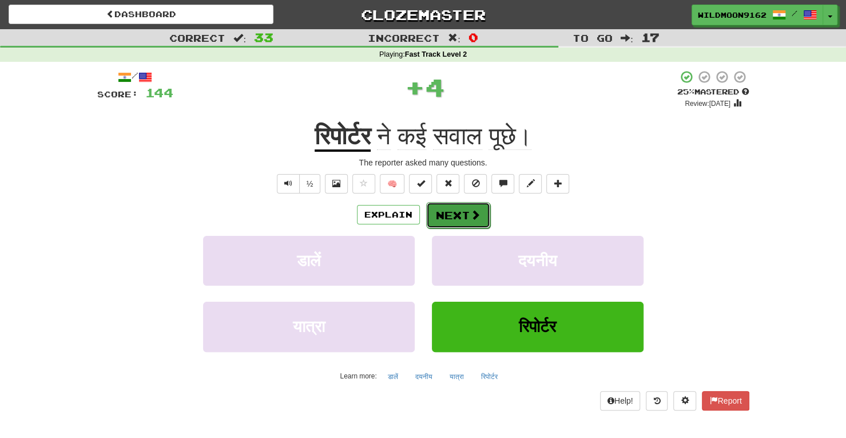
click at [452, 212] on button "Next" at bounding box center [458, 215] width 64 height 26
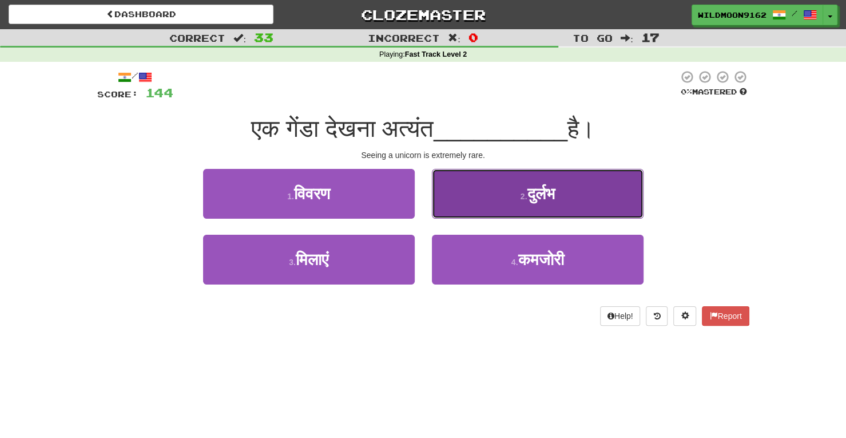
click at [506, 191] on button "2 . दुर्लभ" at bounding box center [538, 194] width 212 height 50
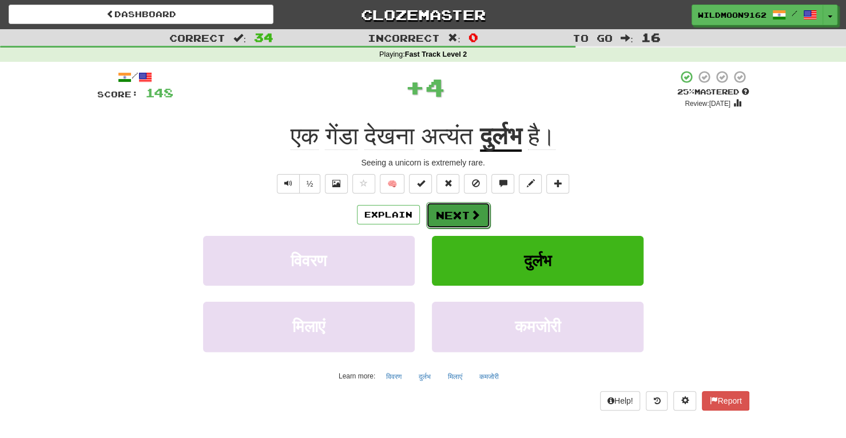
click at [462, 208] on button "Next" at bounding box center [458, 215] width 64 height 26
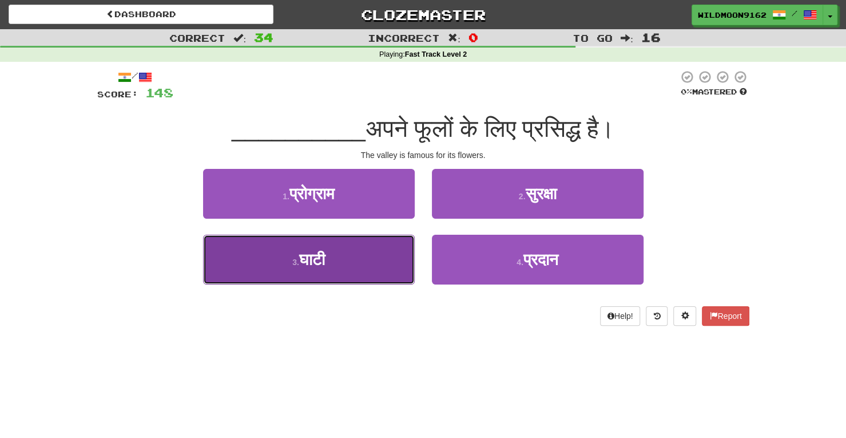
click at [379, 270] on button "3 . घाटी" at bounding box center [309, 260] width 212 height 50
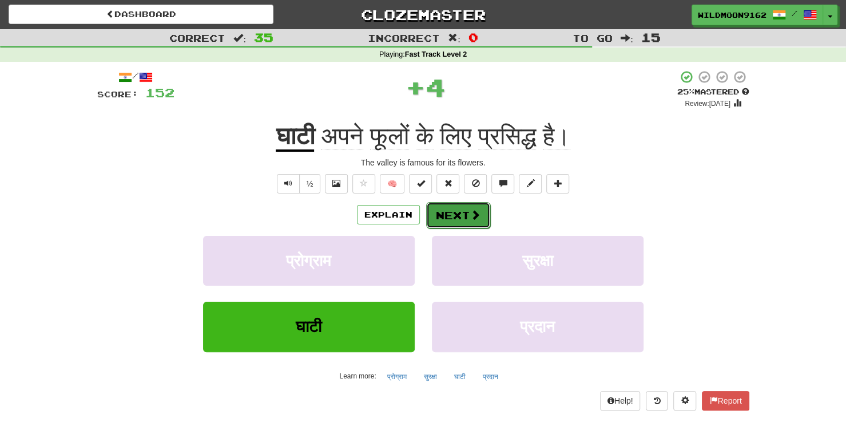
click at [449, 211] on button "Next" at bounding box center [458, 215] width 64 height 26
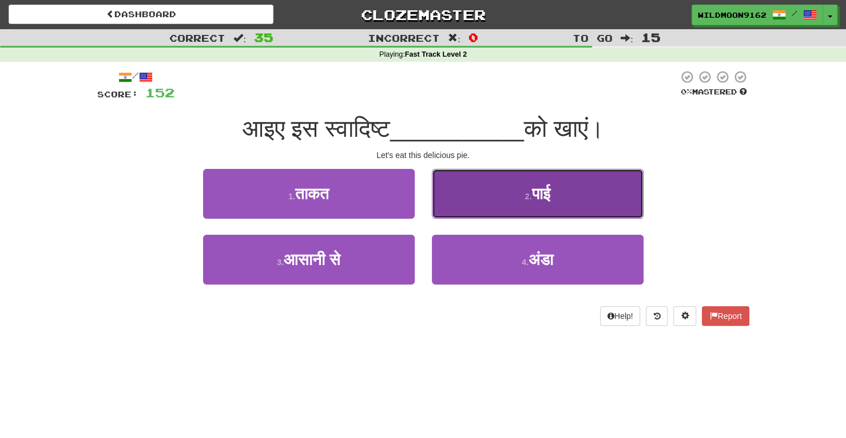
click at [474, 187] on button "2 . पाई" at bounding box center [538, 194] width 212 height 50
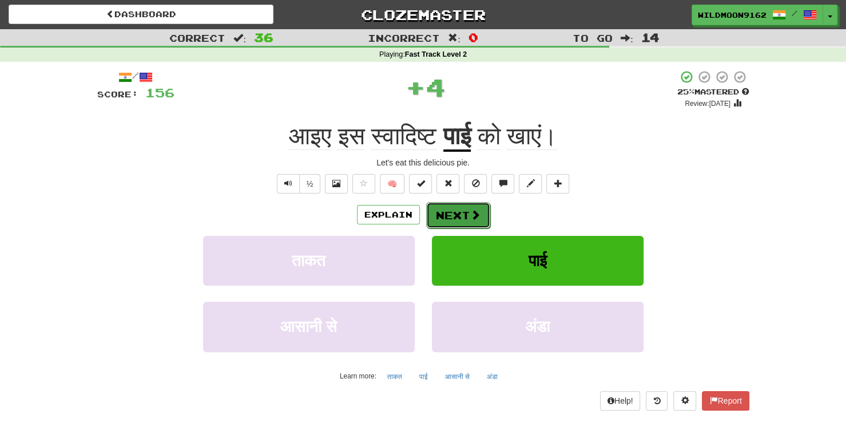
click at [449, 212] on button "Next" at bounding box center [458, 215] width 64 height 26
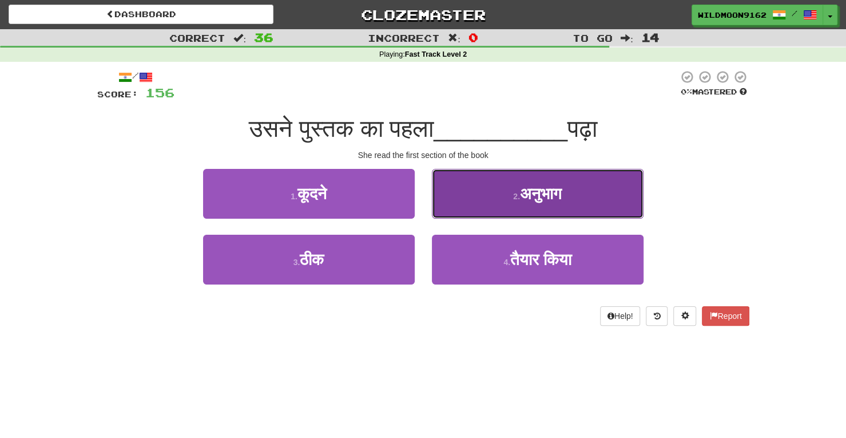
click at [453, 194] on button "2 . अनुभाग" at bounding box center [538, 194] width 212 height 50
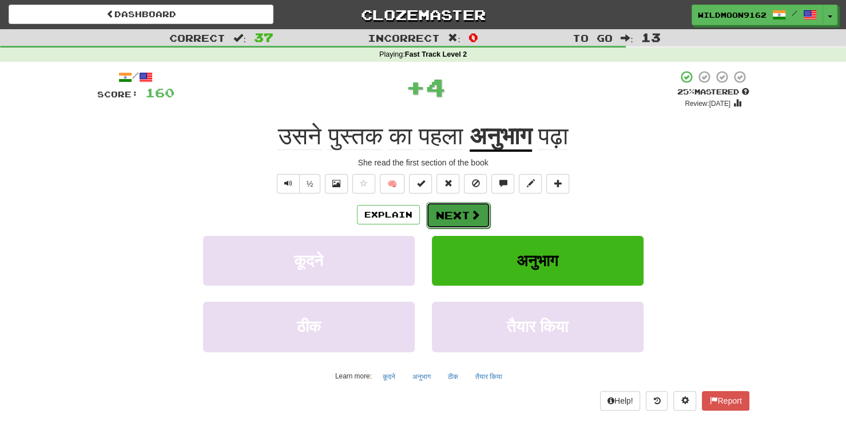
click at [441, 216] on button "Next" at bounding box center [458, 215] width 64 height 26
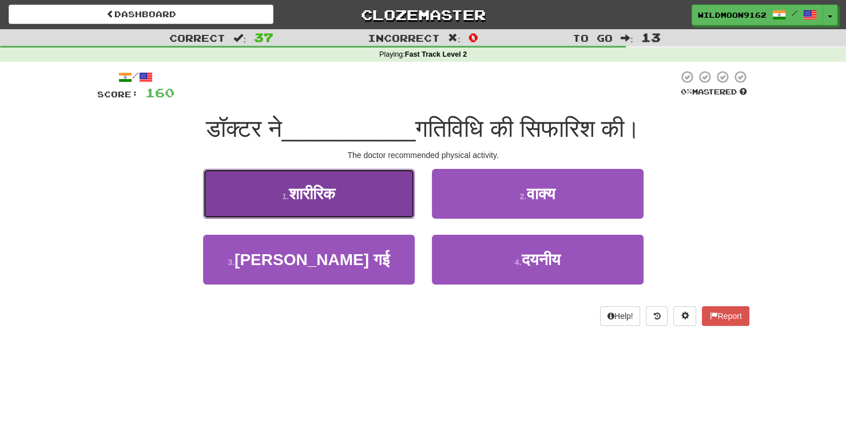
click at [383, 195] on button "1 . शारीरिक" at bounding box center [309, 194] width 212 height 50
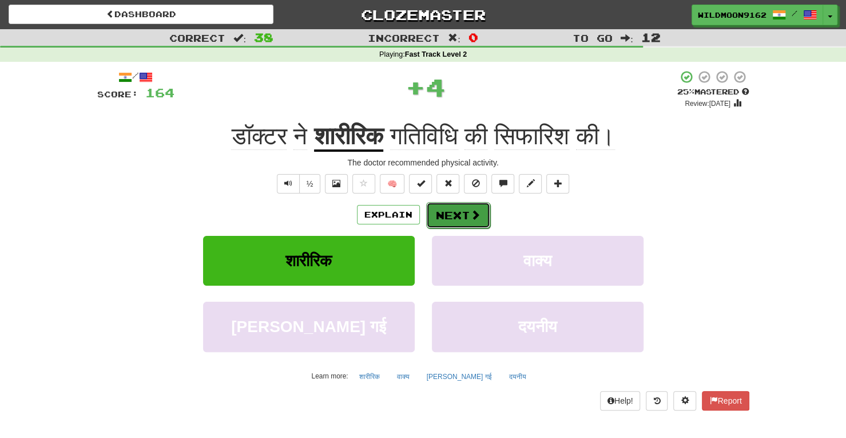
click at [443, 215] on button "Next" at bounding box center [458, 215] width 64 height 26
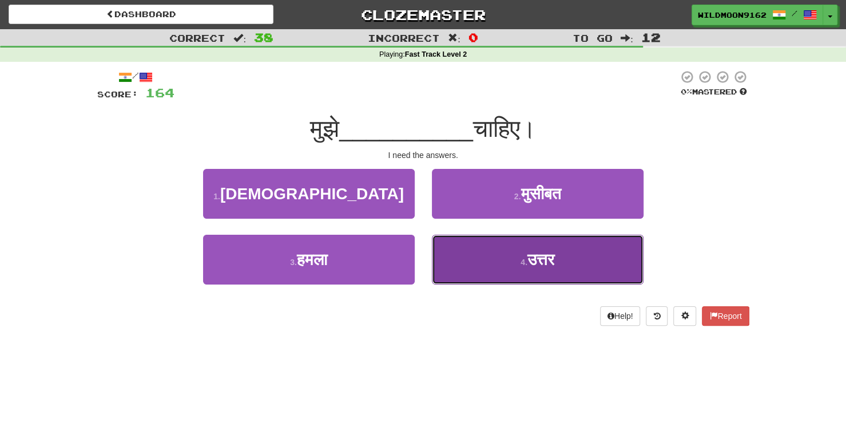
click at [496, 272] on button "4 . उत्तर" at bounding box center [538, 260] width 212 height 50
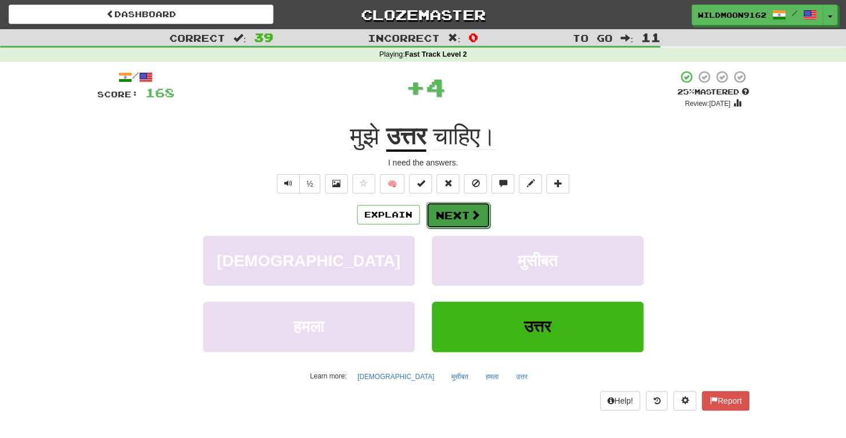
click at [463, 217] on button "Next" at bounding box center [458, 215] width 64 height 26
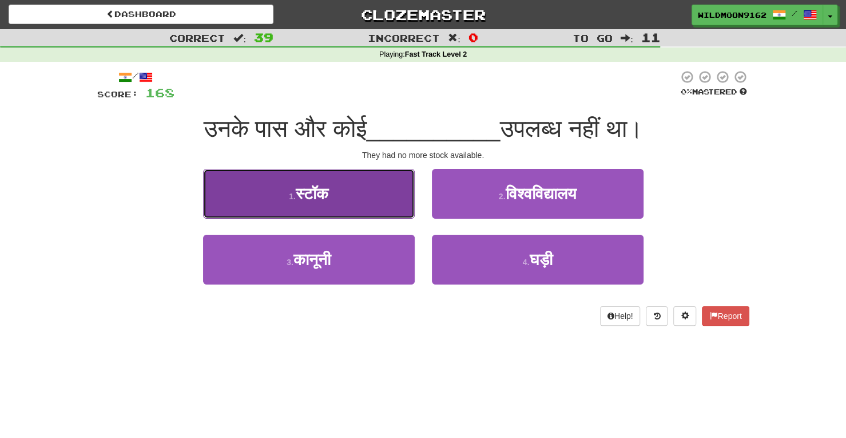
click at [335, 193] on button "1 . स्टॉक" at bounding box center [309, 194] width 212 height 50
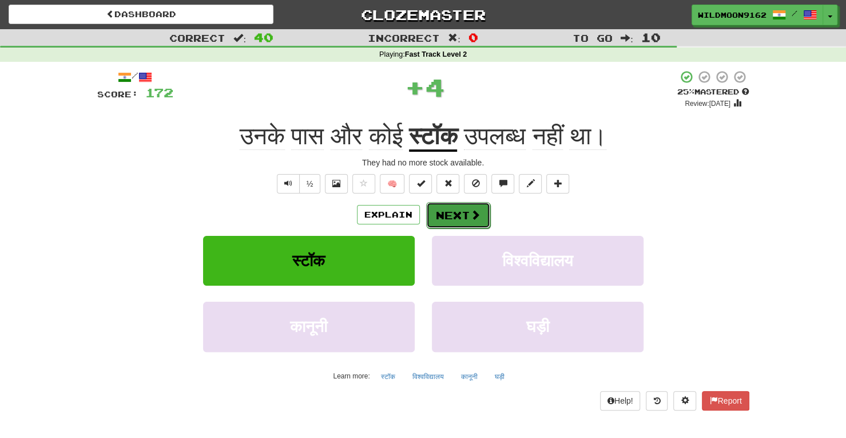
click at [452, 214] on button "Next" at bounding box center [458, 215] width 64 height 26
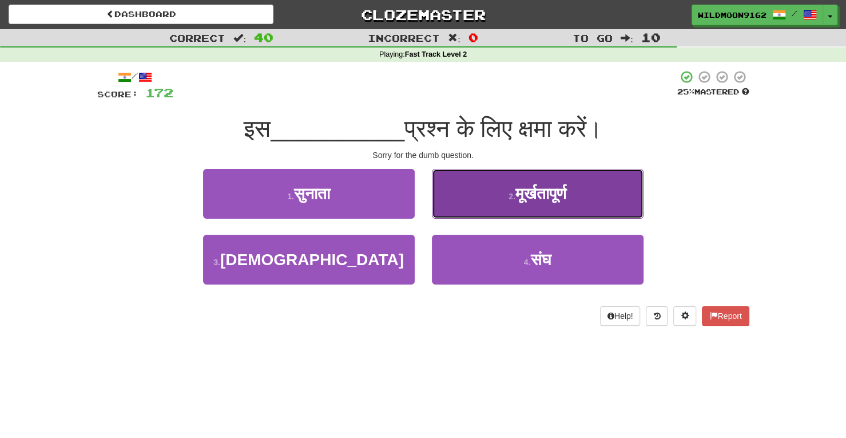
click at [532, 197] on span "मूर्खतापूर्ण" at bounding box center [541, 194] width 51 height 18
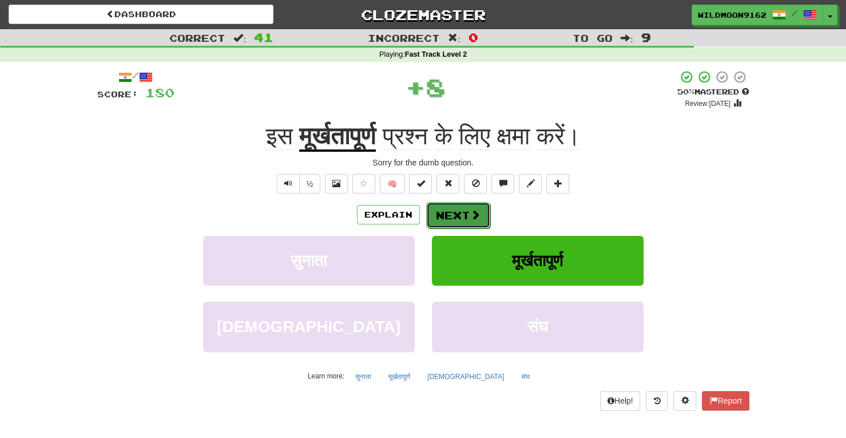
click at [468, 216] on button "Next" at bounding box center [458, 215] width 64 height 26
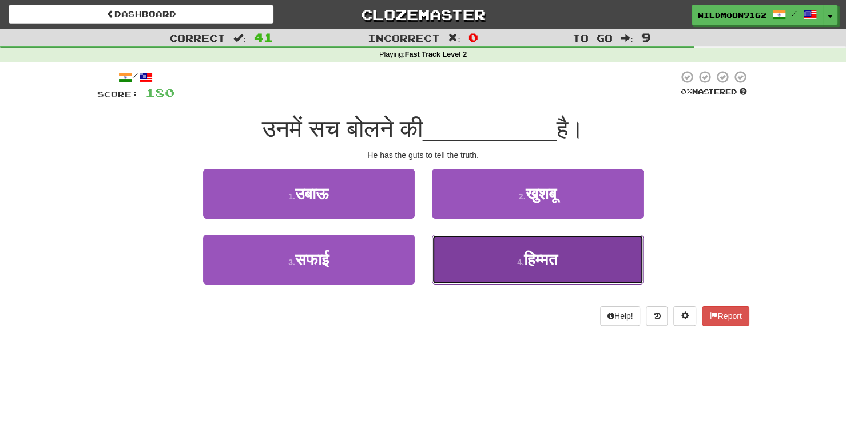
click at [532, 263] on span "हिम्मत" at bounding box center [541, 260] width 34 height 18
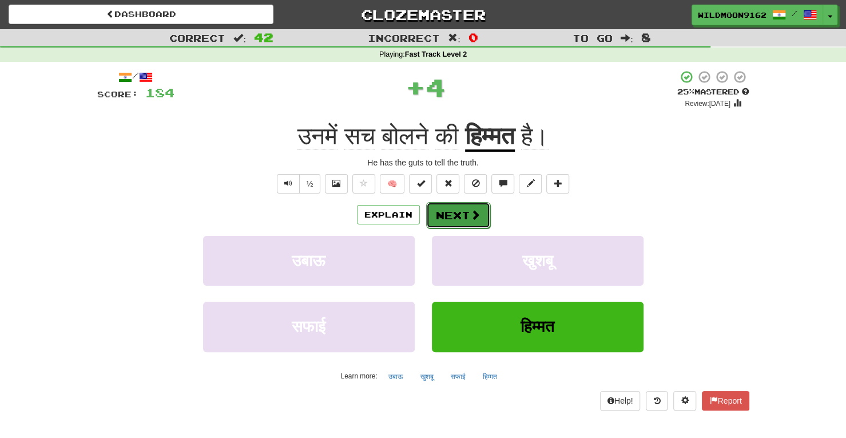
click at [470, 215] on span at bounding box center [475, 214] width 10 height 10
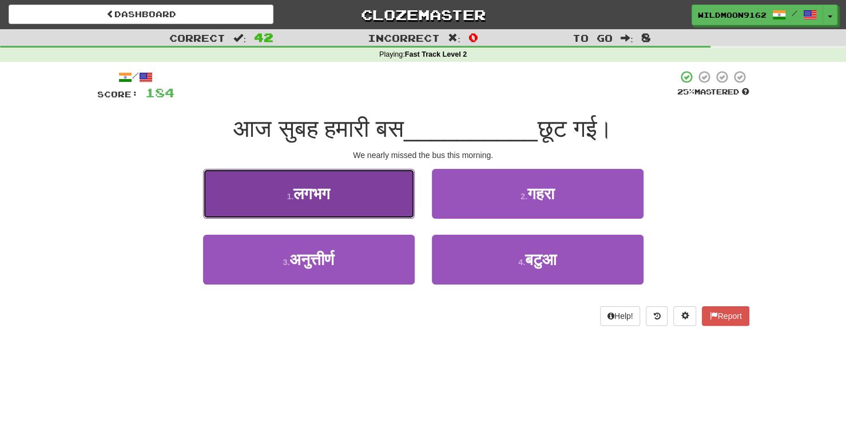
click at [368, 199] on button "1 . लगभग" at bounding box center [309, 194] width 212 height 50
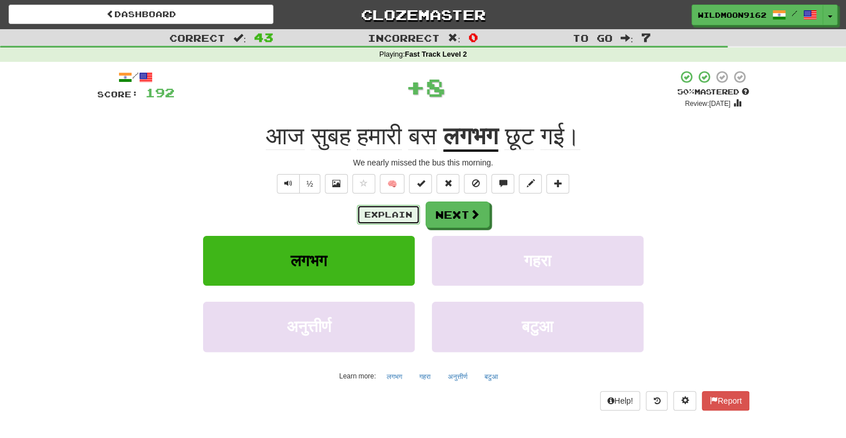
click at [383, 214] on button "Explain" at bounding box center [388, 214] width 63 height 19
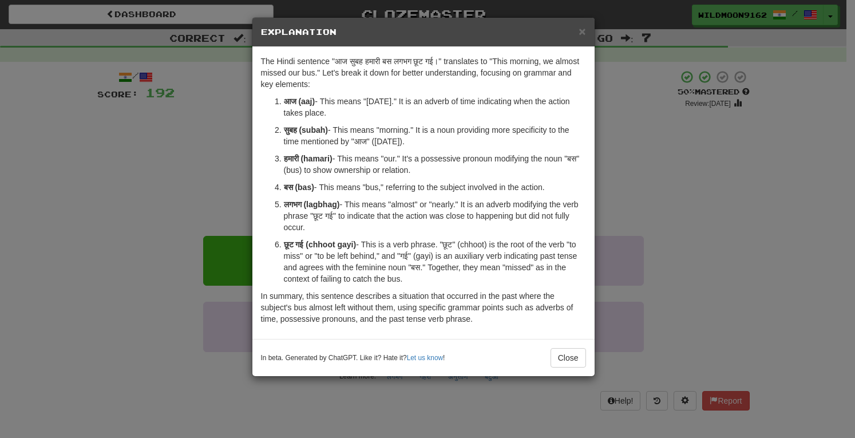
click at [324, 243] on strong "छूट गई (chhoot gayi)" at bounding box center [320, 244] width 73 height 9
copy strong "chhoot"
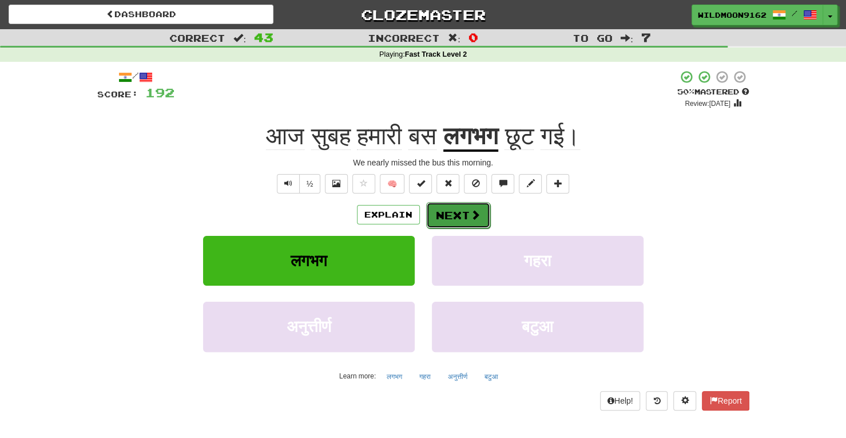
click at [443, 217] on button "Next" at bounding box center [458, 215] width 64 height 26
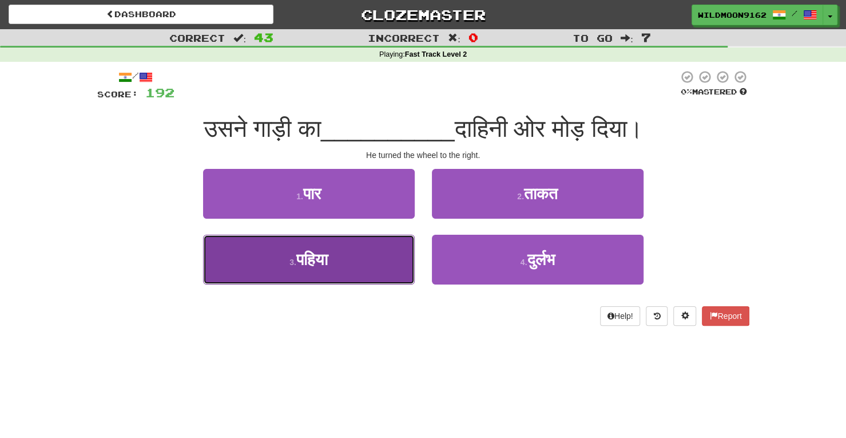
click at [367, 259] on button "3 . पहिया" at bounding box center [309, 260] width 212 height 50
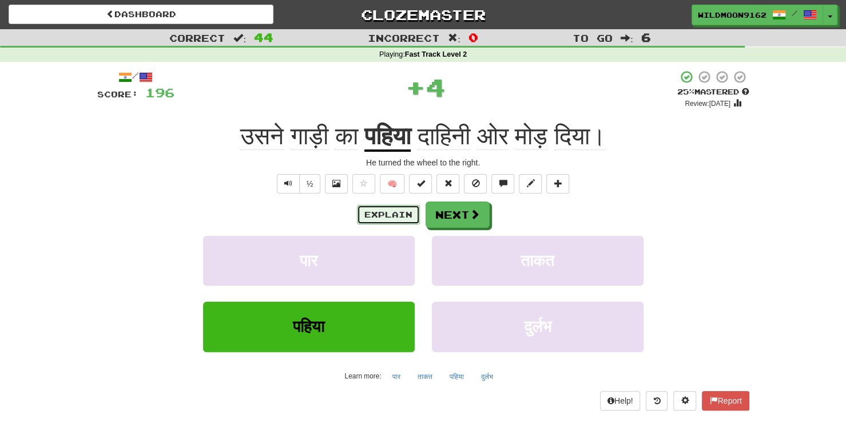
click at [381, 216] on button "Explain" at bounding box center [388, 214] width 63 height 19
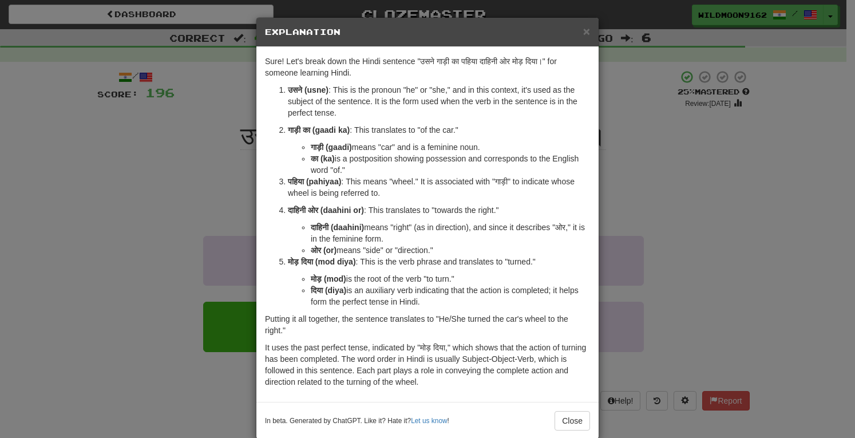
click at [441, 280] on li "मोड़ (mod) is the root of the verb "to turn."" at bounding box center [450, 278] width 279 height 11
copy li "turn"
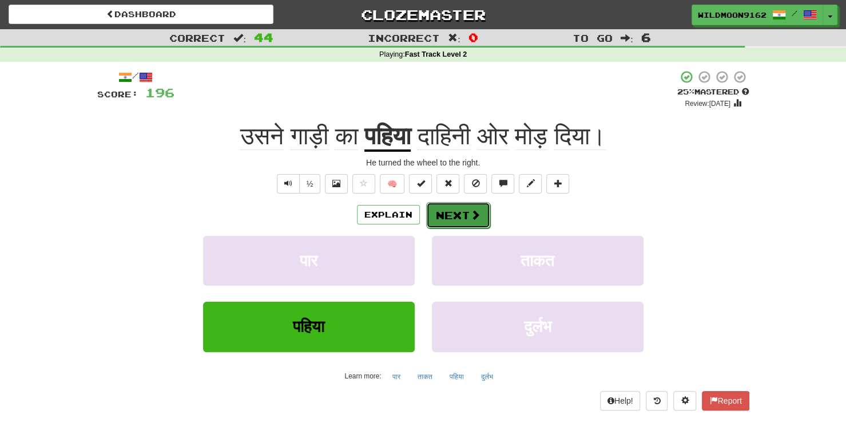
click at [470, 215] on span at bounding box center [475, 214] width 10 height 10
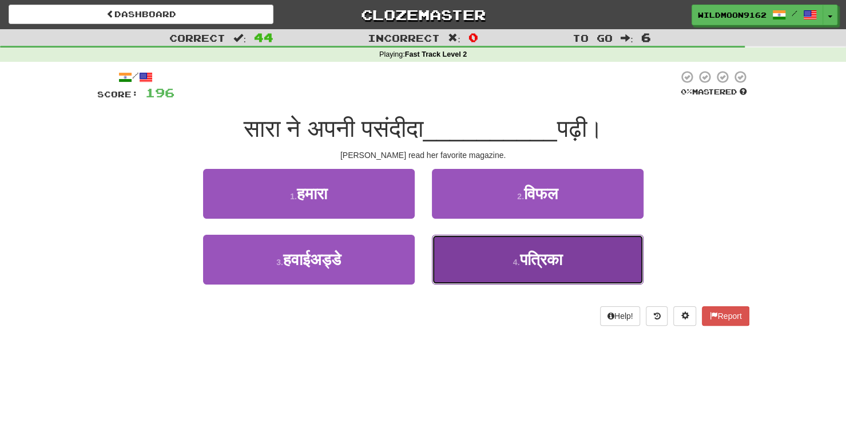
click at [505, 261] on button "4 . पत्रिका" at bounding box center [538, 260] width 212 height 50
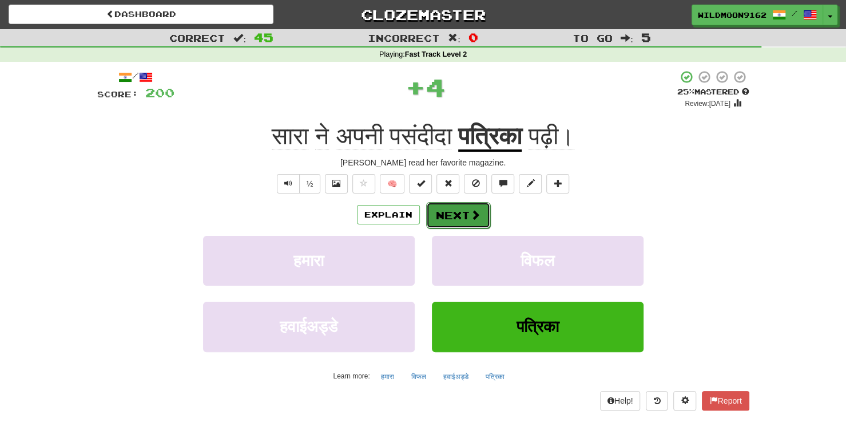
click at [479, 220] on button "Next" at bounding box center [458, 215] width 64 height 26
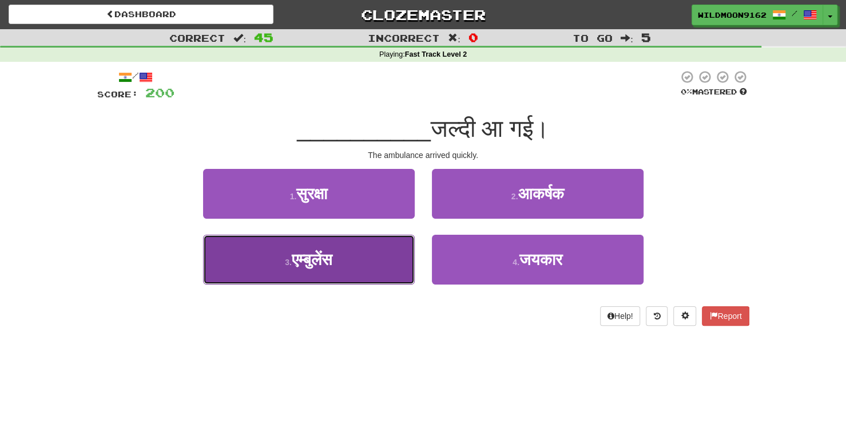
click at [332, 259] on span "एम्बुलेंस" at bounding box center [312, 260] width 41 height 18
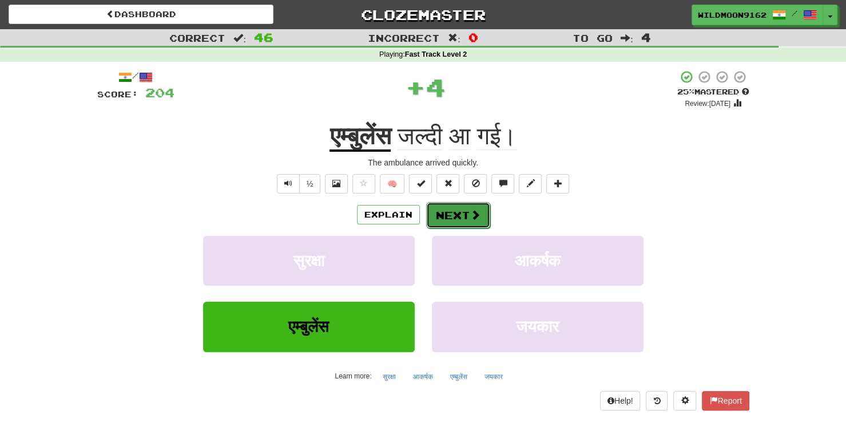
click at [458, 213] on button "Next" at bounding box center [458, 215] width 64 height 26
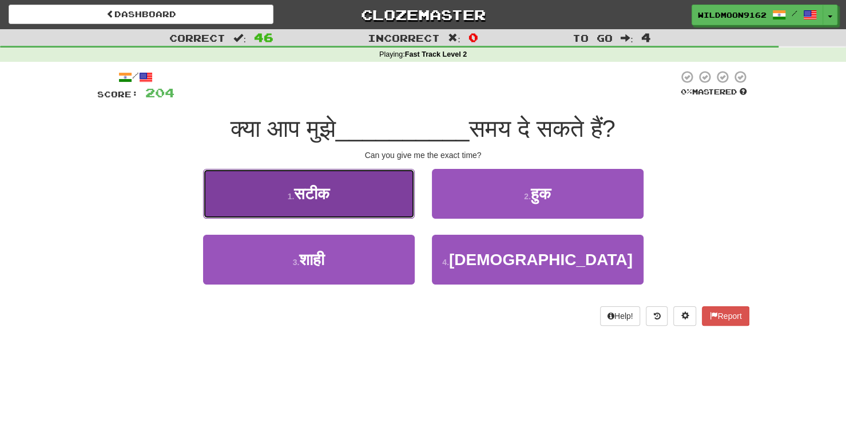
click at [342, 193] on button "1 . सटीक" at bounding box center [309, 194] width 212 height 50
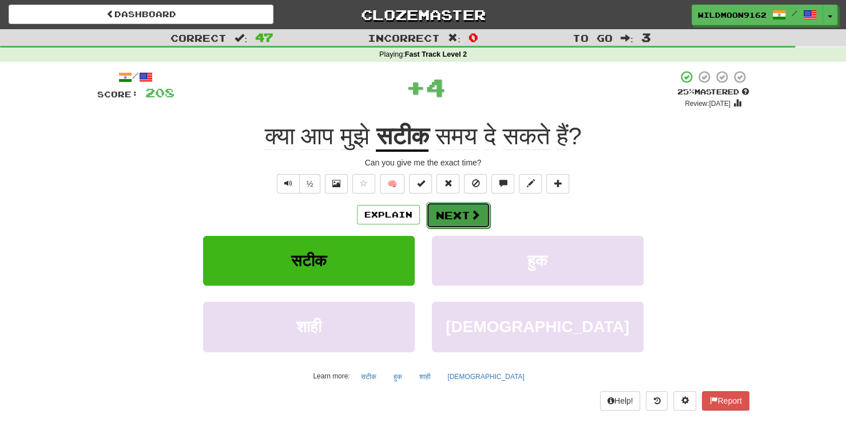
click at [454, 211] on button "Next" at bounding box center [458, 215] width 64 height 26
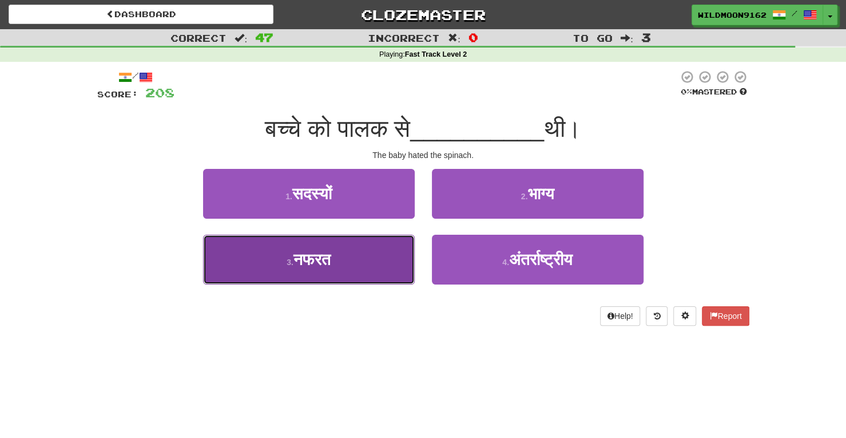
click at [367, 264] on button "3 . नफरत" at bounding box center [309, 260] width 212 height 50
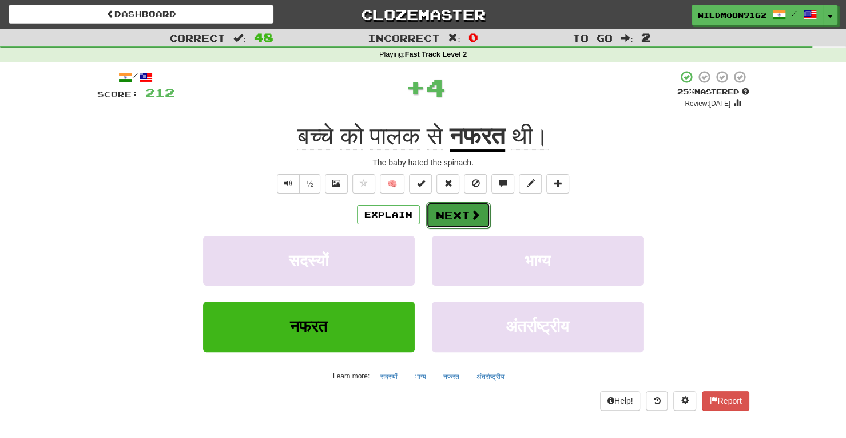
click at [459, 218] on button "Next" at bounding box center [458, 215] width 64 height 26
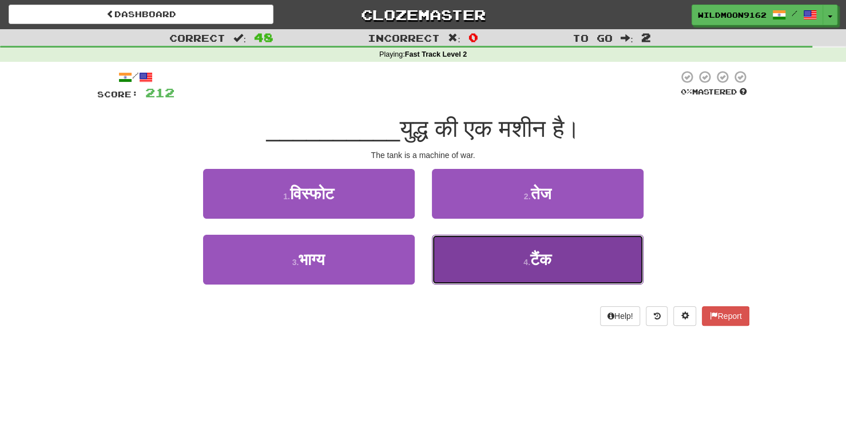
click at [528, 256] on button "4 . टैंक" at bounding box center [538, 260] width 212 height 50
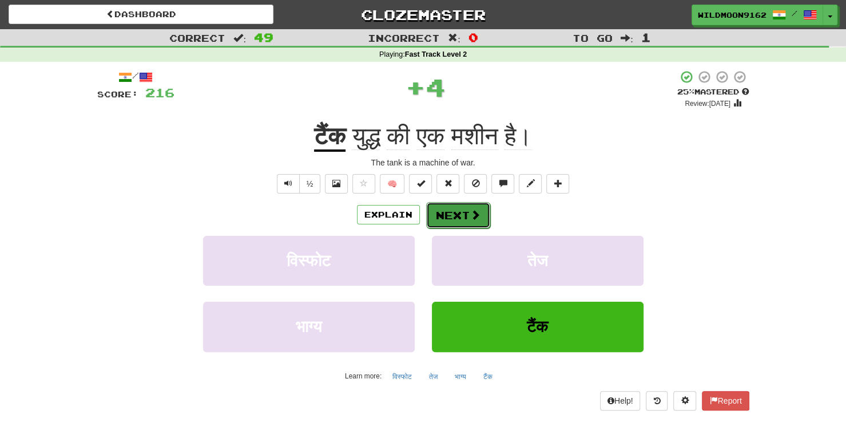
click at [465, 219] on button "Next" at bounding box center [458, 215] width 64 height 26
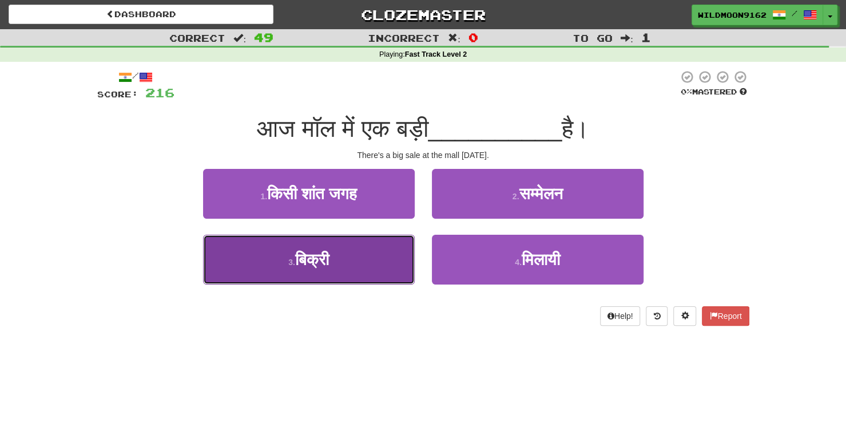
click at [394, 263] on button "3 . बिक्री" at bounding box center [309, 260] width 212 height 50
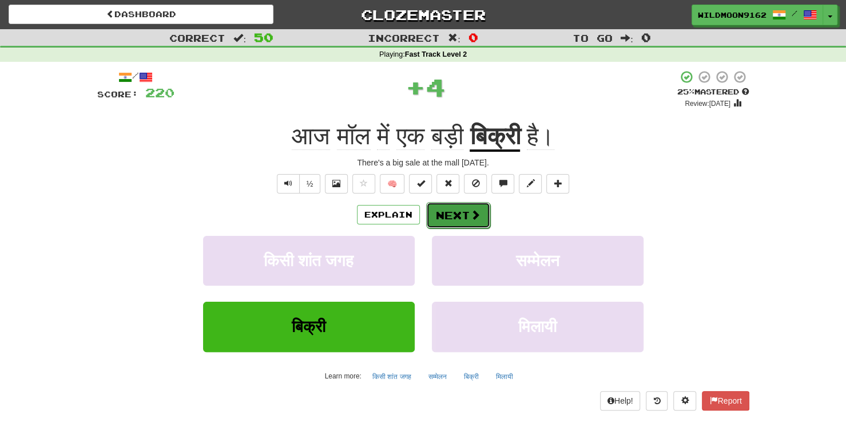
click at [470, 216] on span at bounding box center [475, 214] width 10 height 10
